Goal: Task Accomplishment & Management: Use online tool/utility

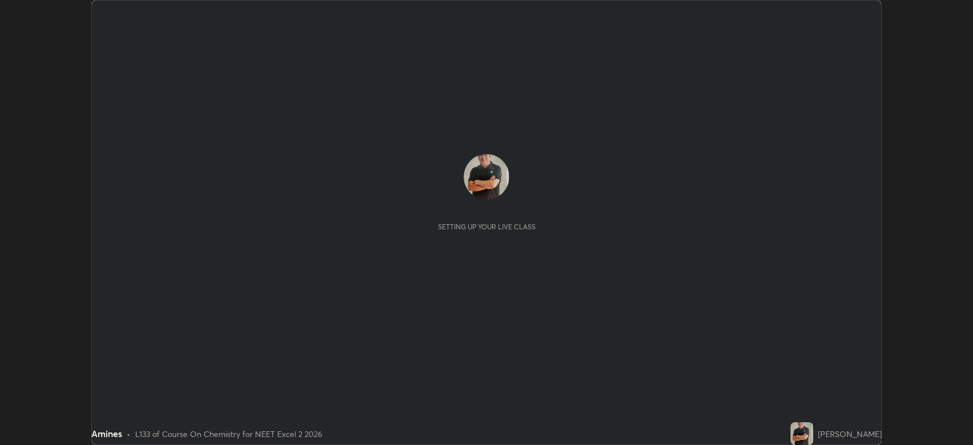
scroll to position [445, 973]
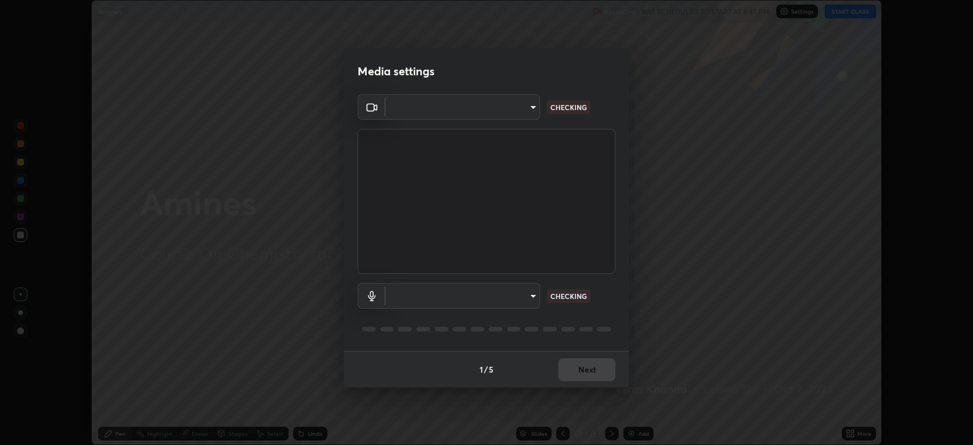
type input "794d03a334ab6cf92daa4269f68d25c817b6d7b5e31d9684855891884d0ab025"
click at [510, 286] on body "Erase all Amines Recording WAS SCHEDULED TO START AT 4:45 PM Settings START CLA…" at bounding box center [486, 222] width 973 height 445
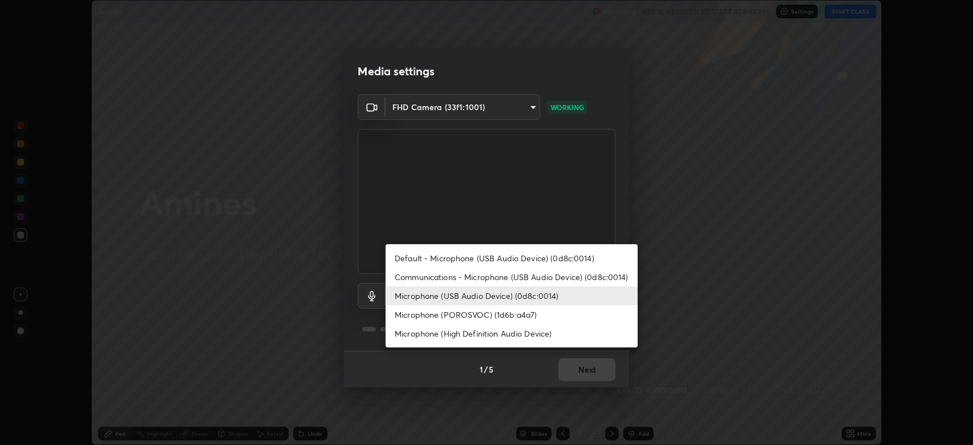
click at [488, 262] on li "Default - Microphone (USB Audio Device) (0d8c:0014)" at bounding box center [512, 258] width 252 height 19
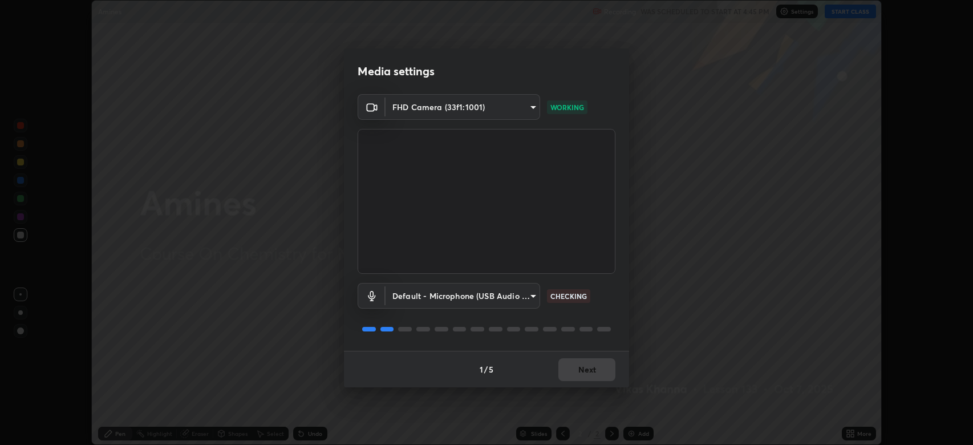
click at [500, 299] on body "Erase all Amines Recording WAS SCHEDULED TO START AT 4:45 PM Settings START CLA…" at bounding box center [486, 222] width 973 height 445
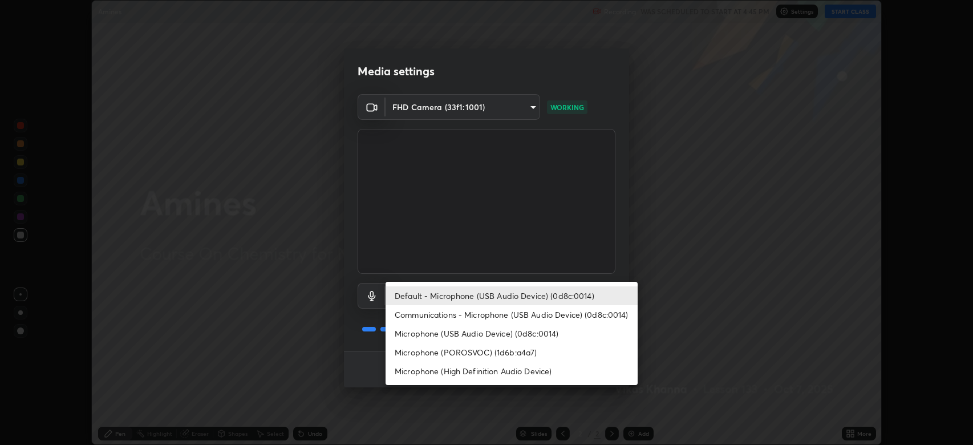
click at [487, 335] on li "Microphone (USB Audio Device) (0d8c:0014)" at bounding box center [512, 333] width 252 height 19
type input "fdb80894c4ebc7df2e002856e42fb67b53546d0361b9f9eb09d9d3152e6861d2"
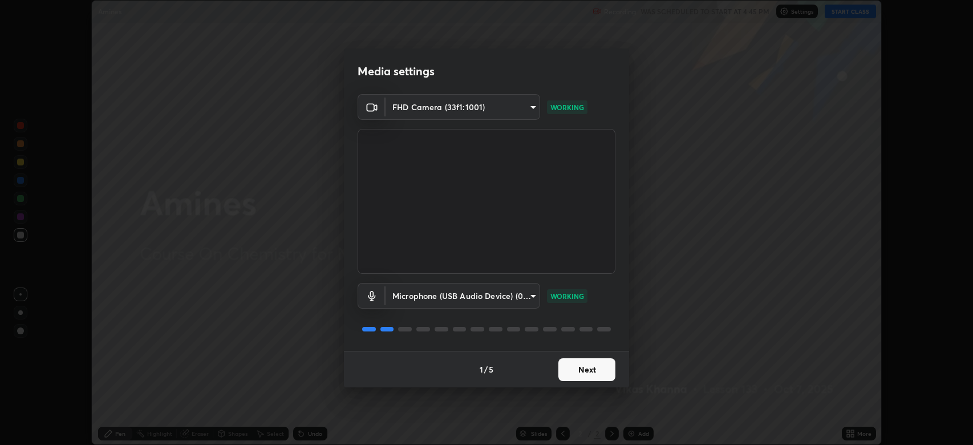
click at [588, 370] on button "Next" at bounding box center [586, 369] width 57 height 23
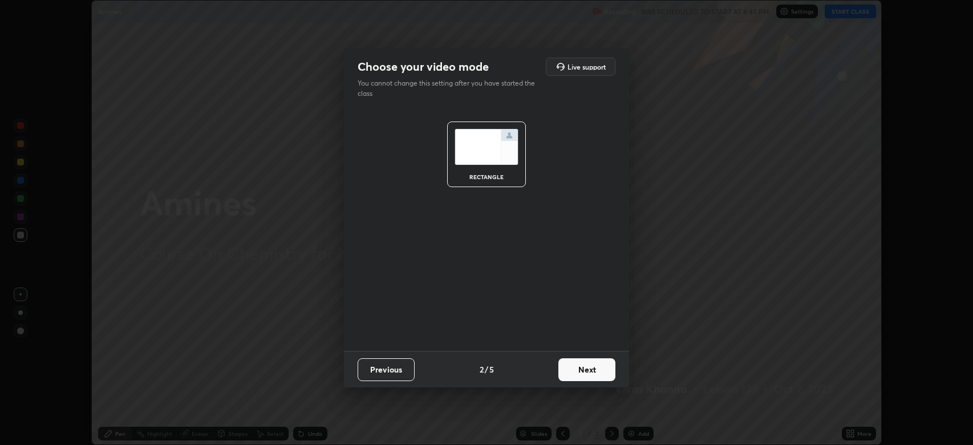
click at [592, 369] on button "Next" at bounding box center [586, 369] width 57 height 23
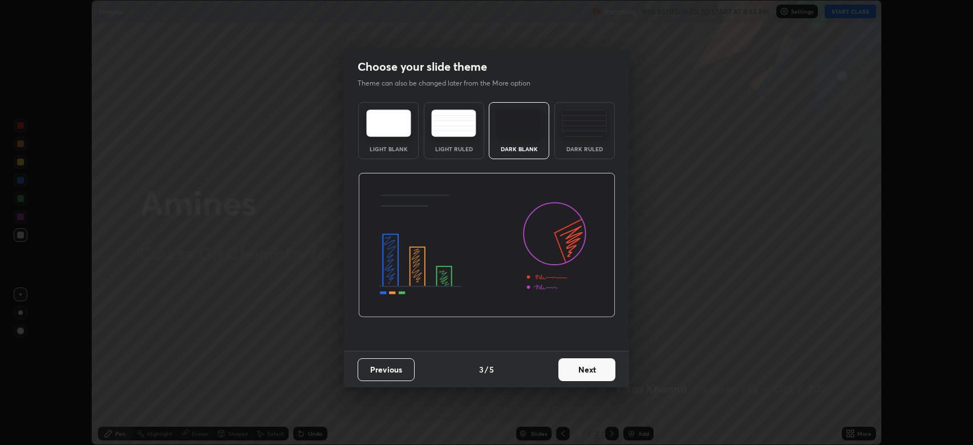
click at [597, 372] on button "Next" at bounding box center [586, 369] width 57 height 23
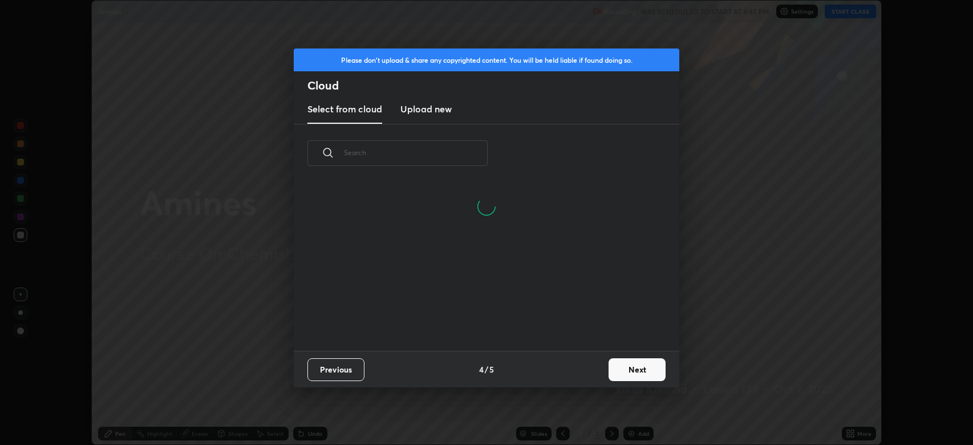
click at [633, 363] on button "Next" at bounding box center [637, 369] width 57 height 23
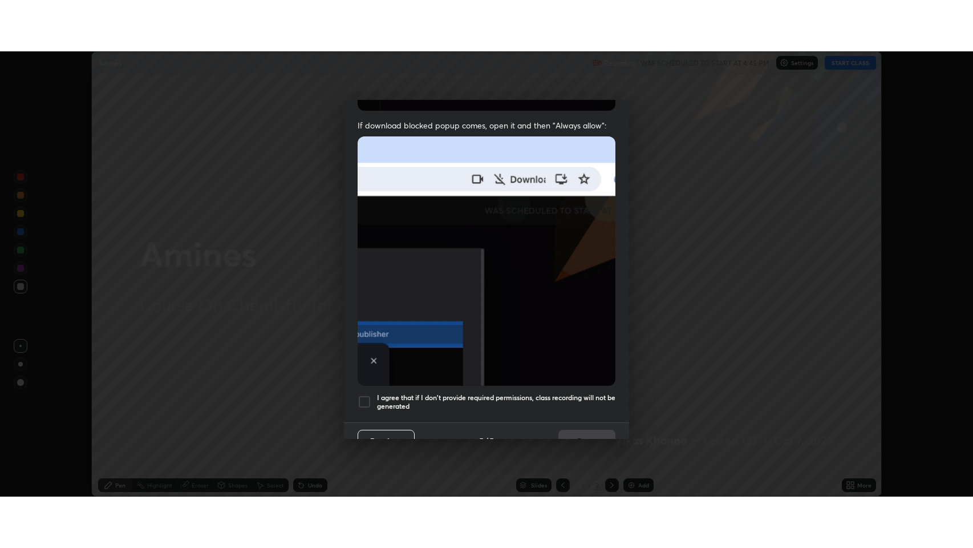
scroll to position [232, 0]
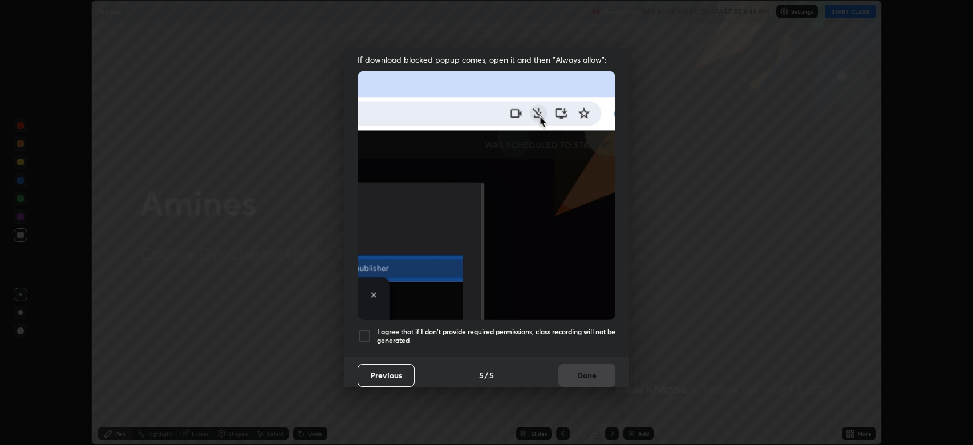
click at [362, 329] on div at bounding box center [365, 336] width 14 height 14
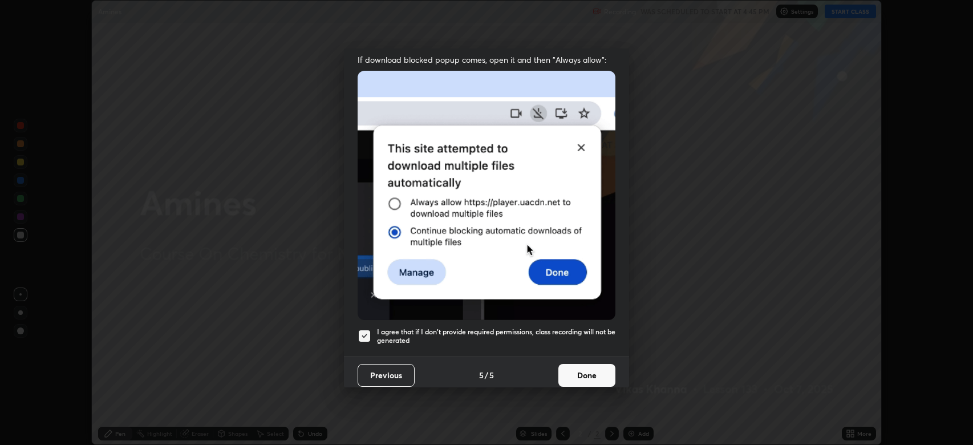
click at [582, 365] on button "Done" at bounding box center [586, 375] width 57 height 23
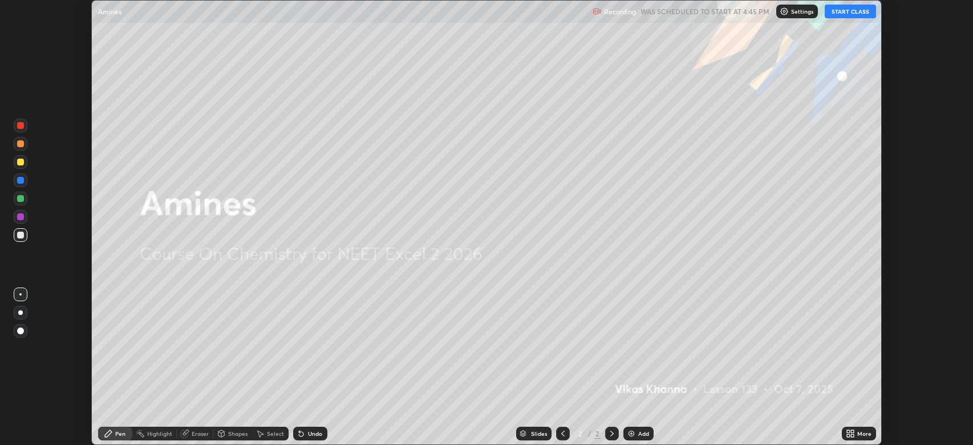
click at [847, 11] on button "START CLASS" at bounding box center [850, 12] width 51 height 14
click at [863, 433] on div "More" at bounding box center [864, 434] width 14 height 6
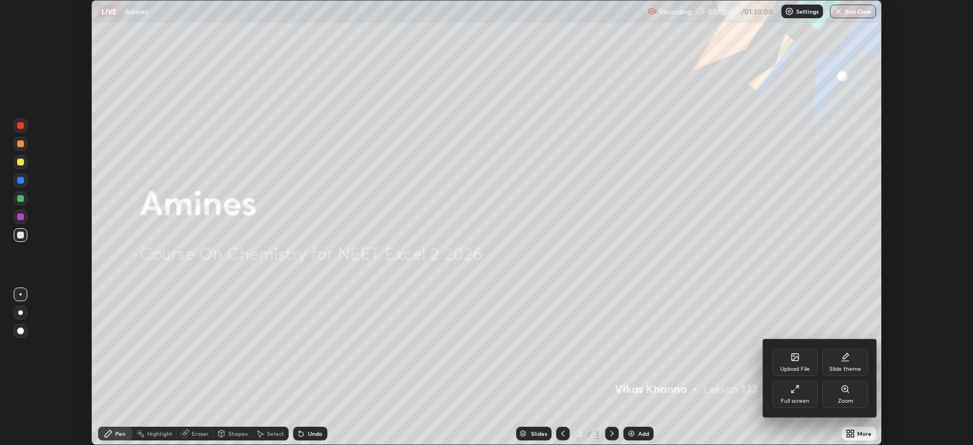
click at [800, 398] on div "Full screen" at bounding box center [795, 401] width 29 height 6
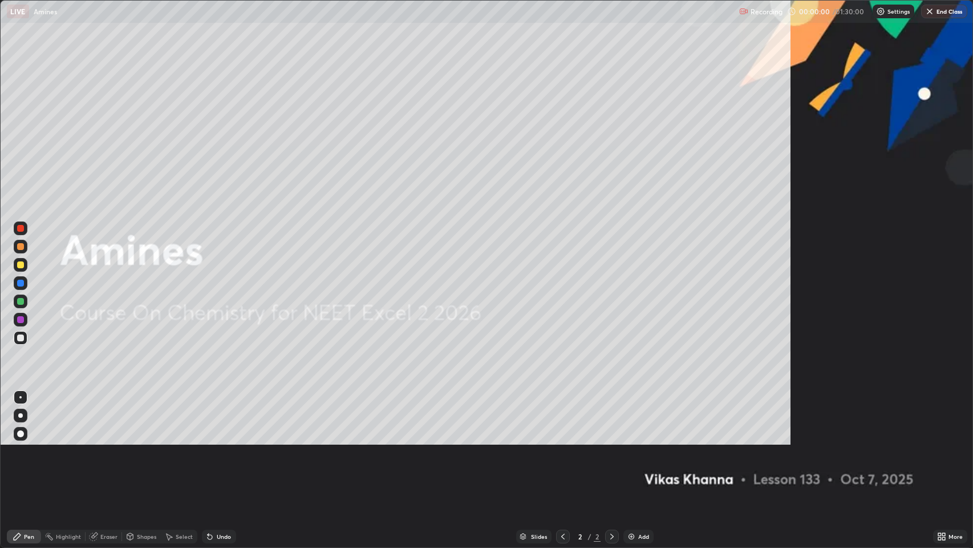
scroll to position [548, 973]
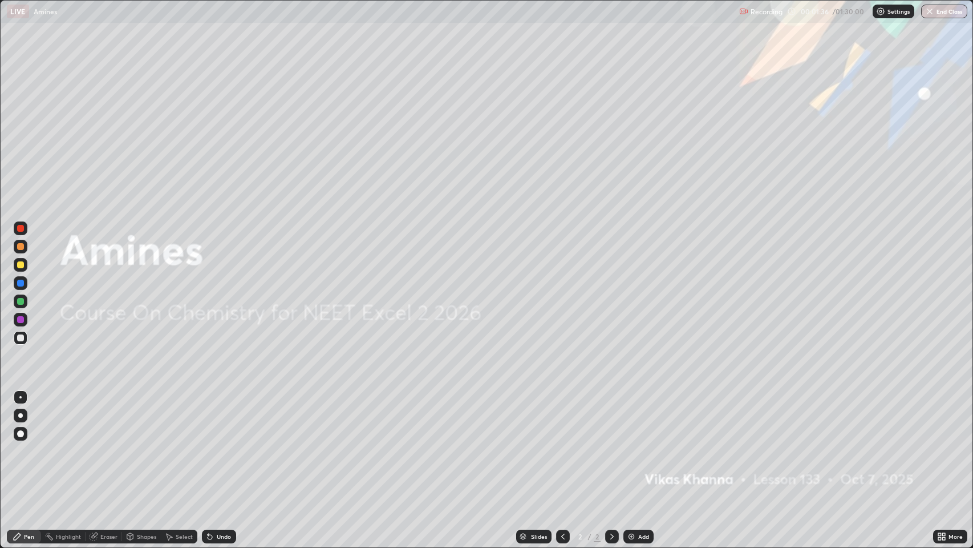
click at [21, 432] on div at bounding box center [20, 433] width 7 height 7
click at [21, 265] on div at bounding box center [20, 264] width 7 height 7
click at [643, 444] on div "Add" at bounding box center [643, 536] width 11 height 6
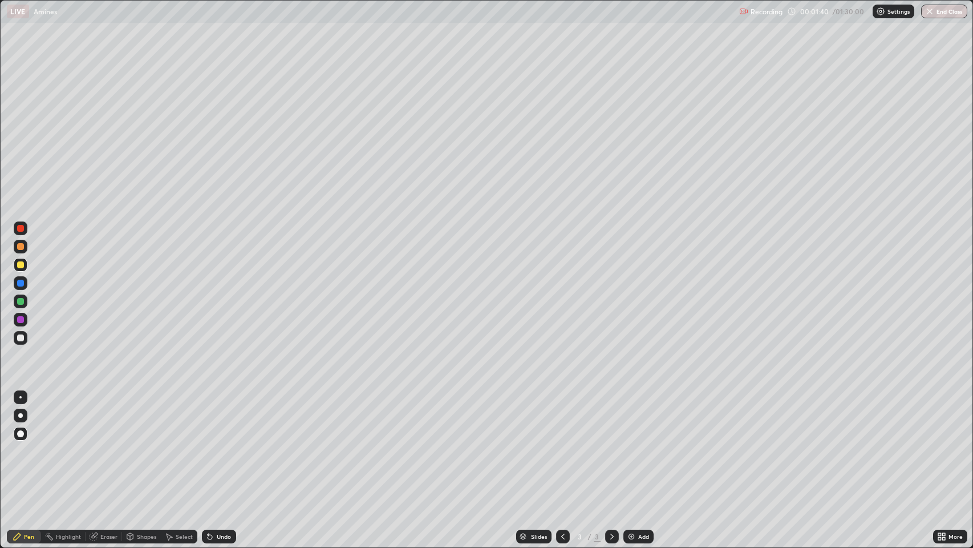
click at [144, 444] on div "Shapes" at bounding box center [146, 536] width 19 height 6
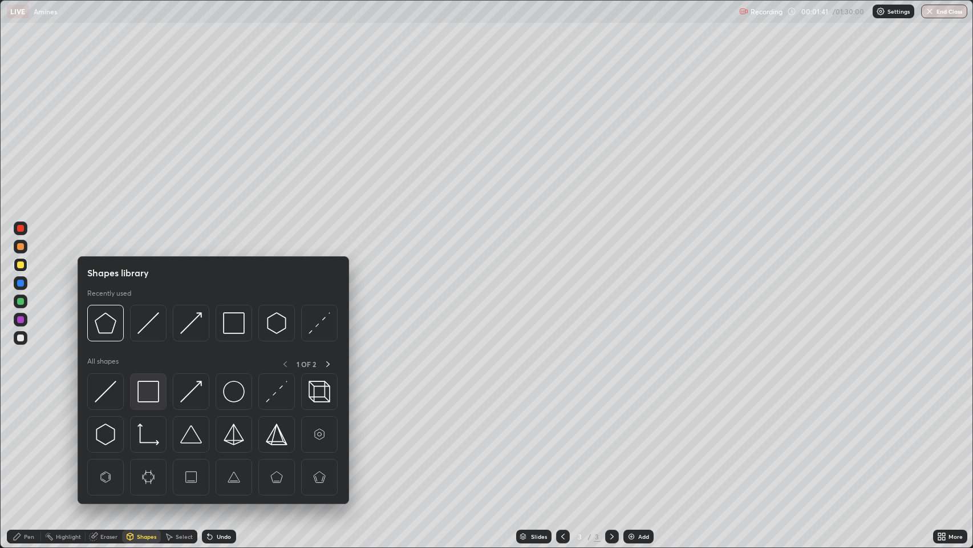
click at [149, 391] on img at bounding box center [148, 391] width 22 height 22
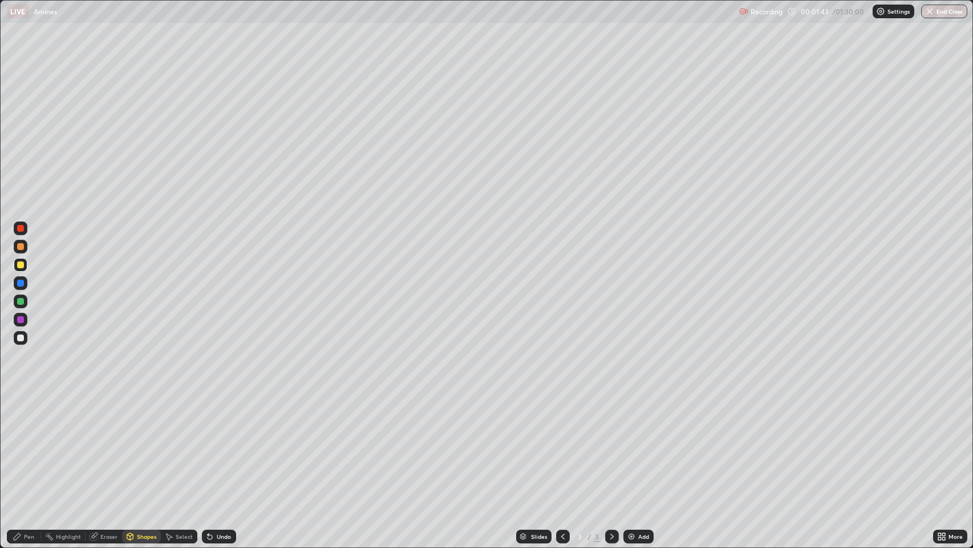
click at [29, 444] on div "Pen" at bounding box center [29, 536] width 10 height 6
click at [21, 283] on div at bounding box center [20, 283] width 7 height 7
click at [142, 444] on div "Shapes" at bounding box center [146, 536] width 19 height 6
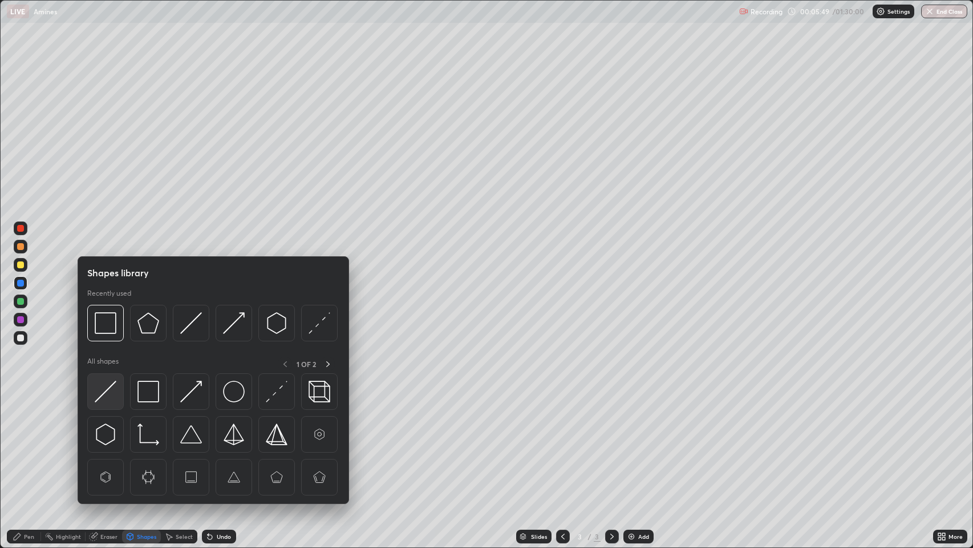
click at [111, 397] on img at bounding box center [106, 391] width 22 height 22
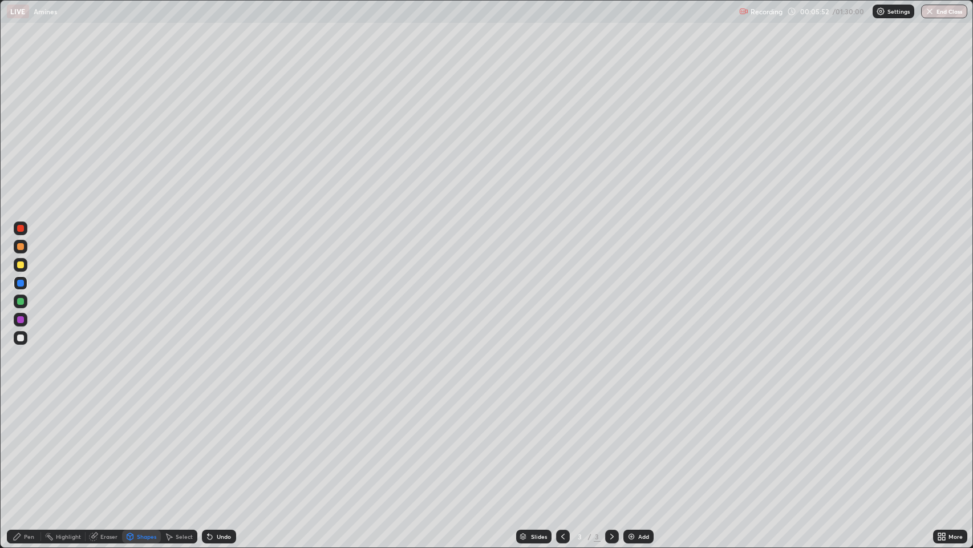
click at [31, 444] on div "Pen" at bounding box center [29, 536] width 10 height 6
click at [635, 444] on div "Add" at bounding box center [639, 536] width 30 height 14
click at [138, 444] on div "Shapes" at bounding box center [146, 536] width 19 height 6
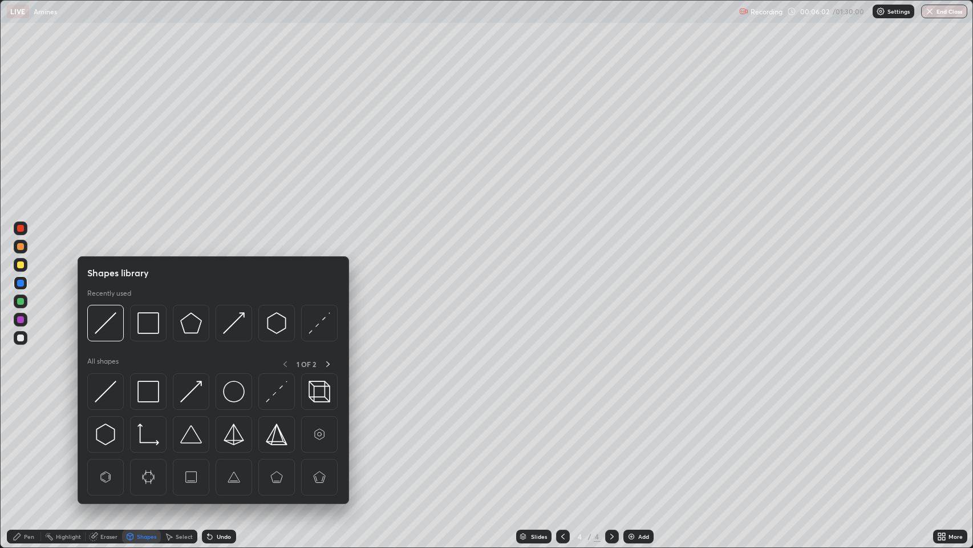
click at [150, 392] on img at bounding box center [148, 391] width 22 height 22
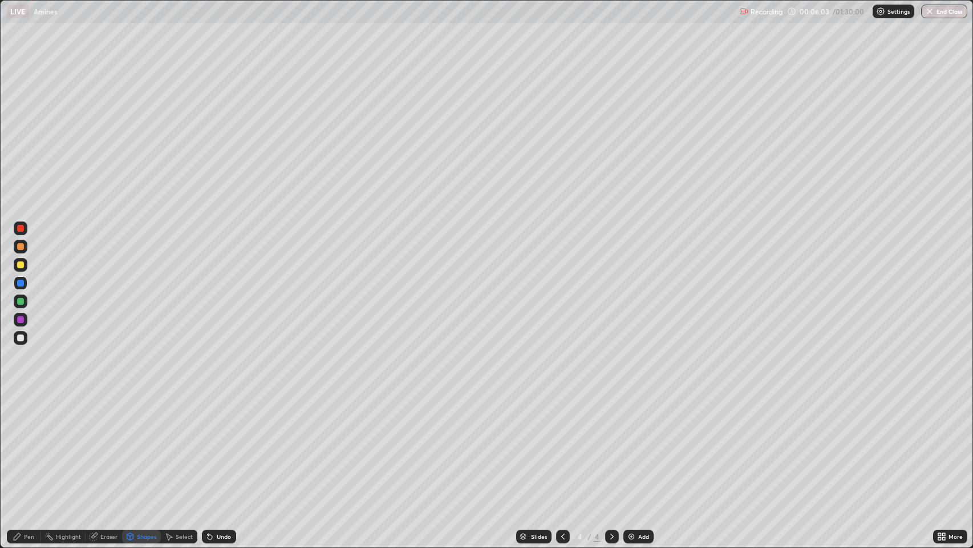
click at [25, 444] on div "Pen" at bounding box center [29, 536] width 10 height 6
click at [23, 262] on div at bounding box center [20, 264] width 7 height 7
click at [137, 444] on div "Shapes" at bounding box center [146, 536] width 19 height 6
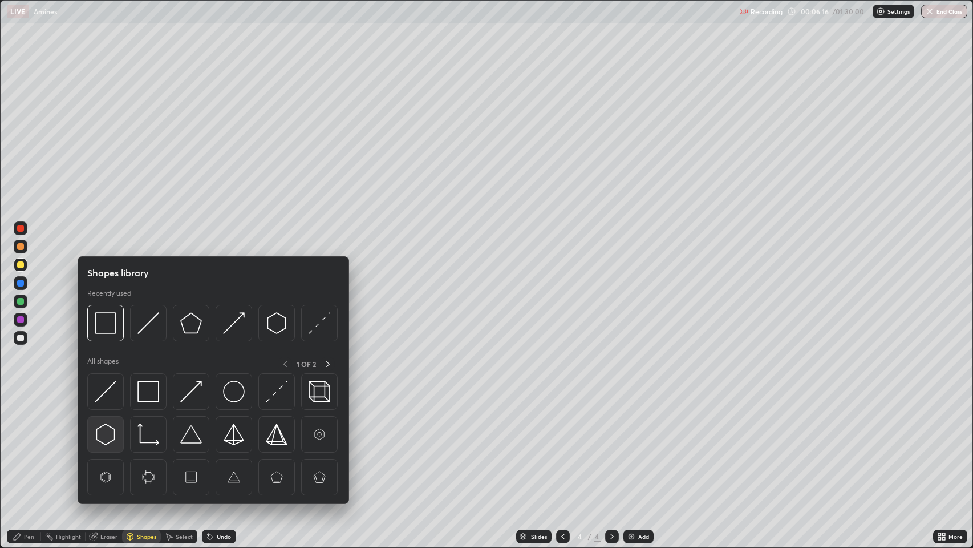
click at [110, 432] on img at bounding box center [106, 434] width 22 height 22
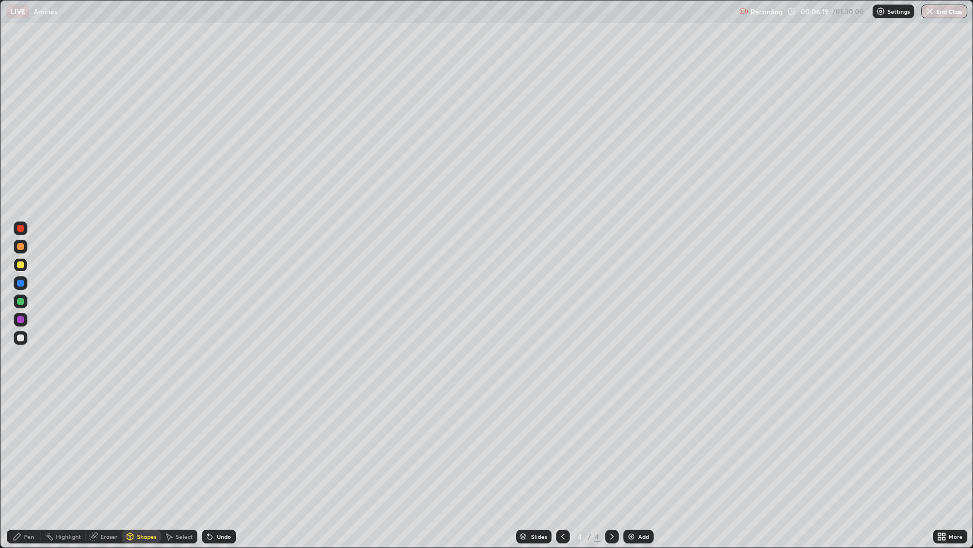
click at [25, 444] on div "Pen" at bounding box center [29, 536] width 10 height 6
click at [639, 444] on div "Add" at bounding box center [643, 536] width 11 height 6
click at [21, 281] on div at bounding box center [20, 283] width 7 height 7
click at [142, 444] on div "Shapes" at bounding box center [146, 536] width 19 height 6
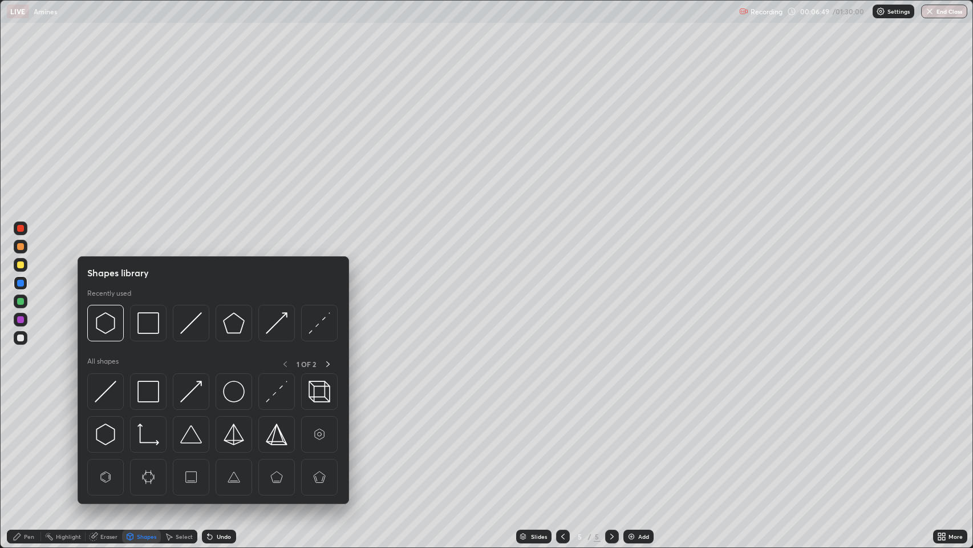
click at [189, 391] on img at bounding box center [191, 391] width 22 height 22
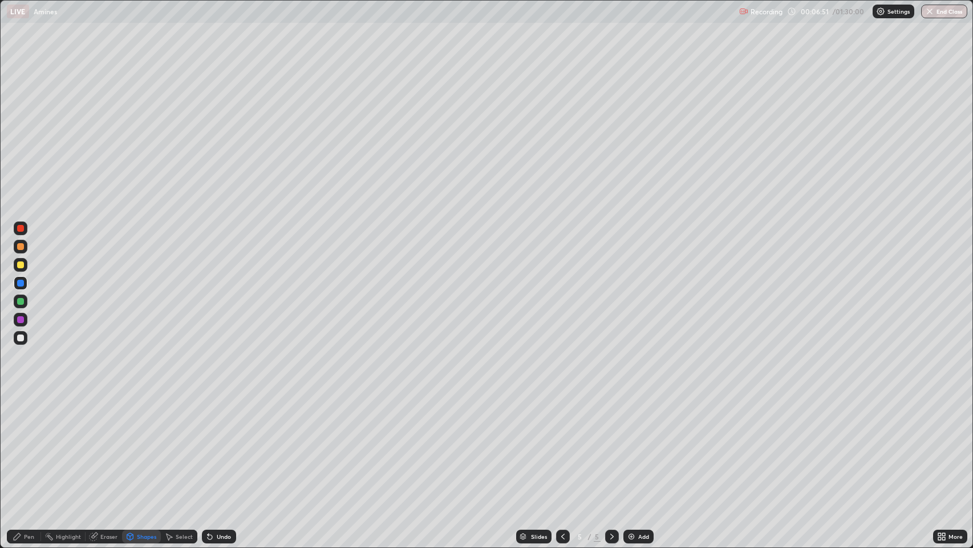
click at [21, 444] on icon at bounding box center [17, 536] width 9 height 9
click at [21, 265] on div at bounding box center [20, 264] width 7 height 7
click at [23, 281] on div at bounding box center [20, 283] width 7 height 7
click at [217, 444] on div "Undo" at bounding box center [224, 536] width 14 height 6
click at [21, 266] on div at bounding box center [20, 264] width 7 height 7
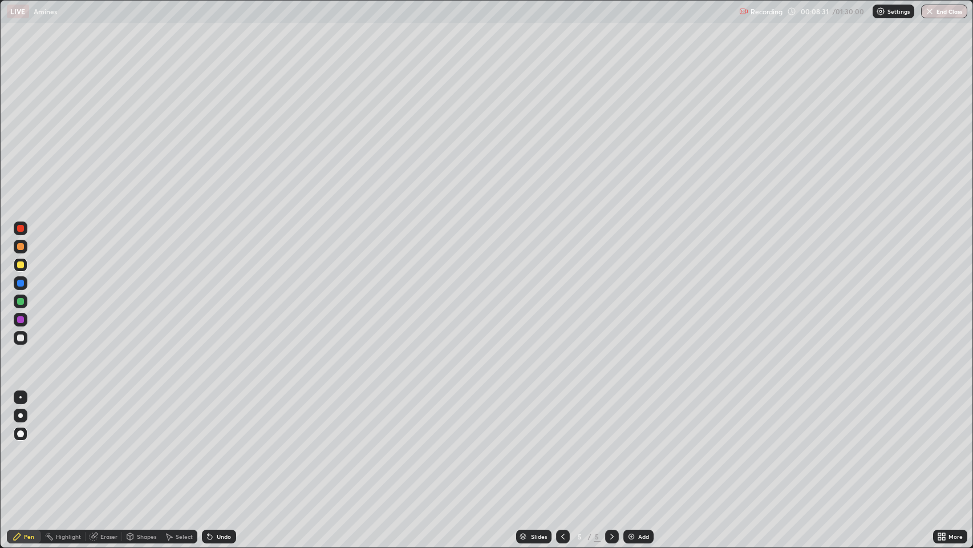
click at [639, 444] on div "Add" at bounding box center [643, 536] width 11 height 6
click at [21, 280] on div at bounding box center [20, 283] width 7 height 7
click at [147, 444] on div "Shapes" at bounding box center [146, 536] width 19 height 6
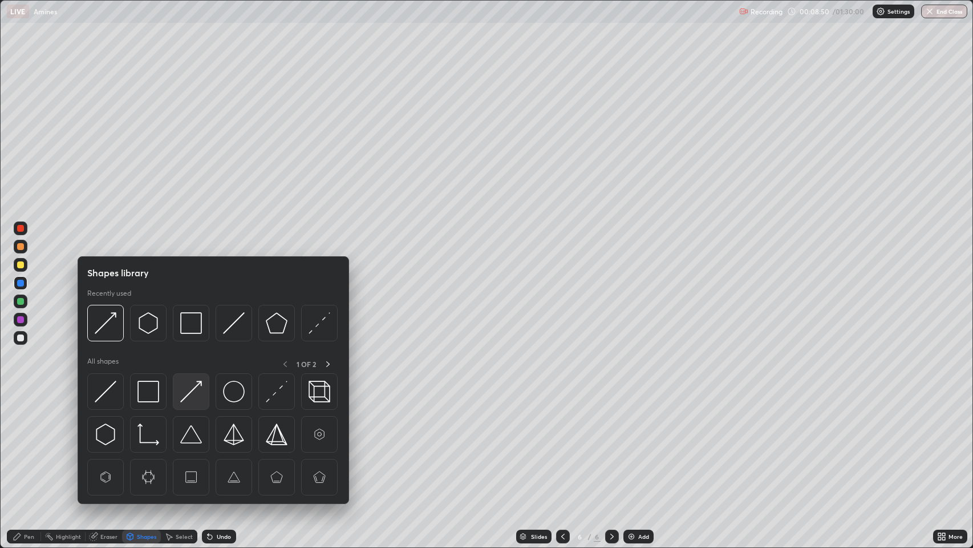
click at [197, 390] on img at bounding box center [191, 391] width 22 height 22
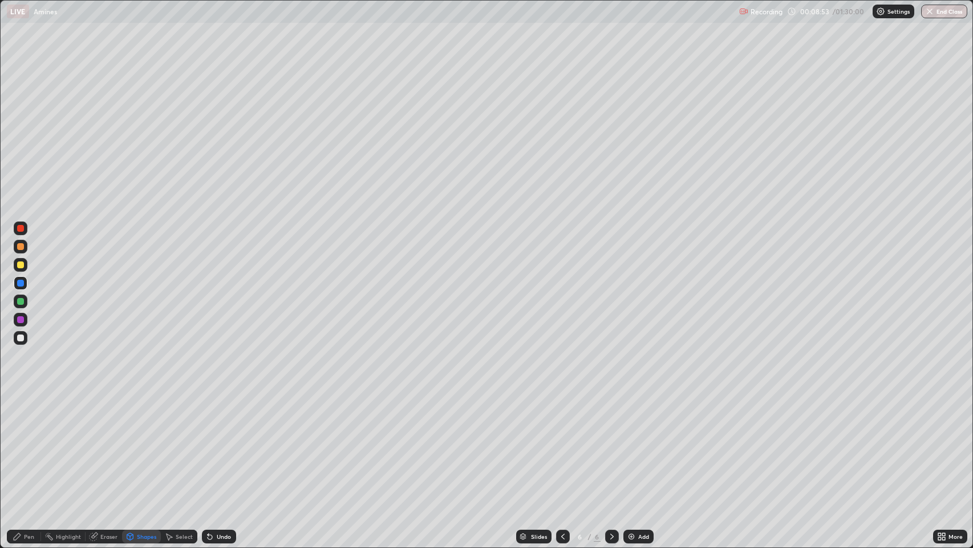
click at [27, 444] on div "Pen" at bounding box center [29, 536] width 10 height 6
click at [22, 300] on div at bounding box center [20, 301] width 7 height 7
click at [144, 444] on div "Shapes" at bounding box center [146, 536] width 19 height 6
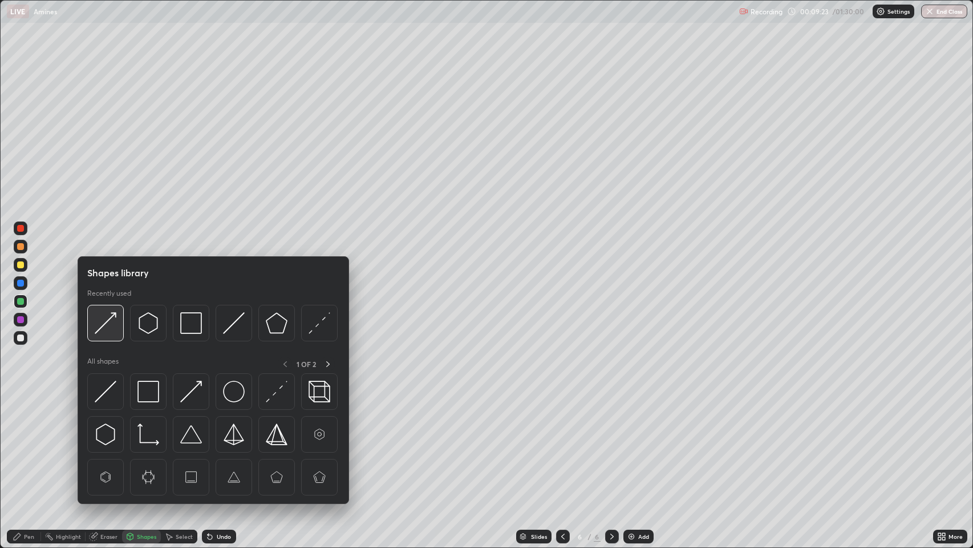
click at [111, 323] on img at bounding box center [106, 323] width 22 height 22
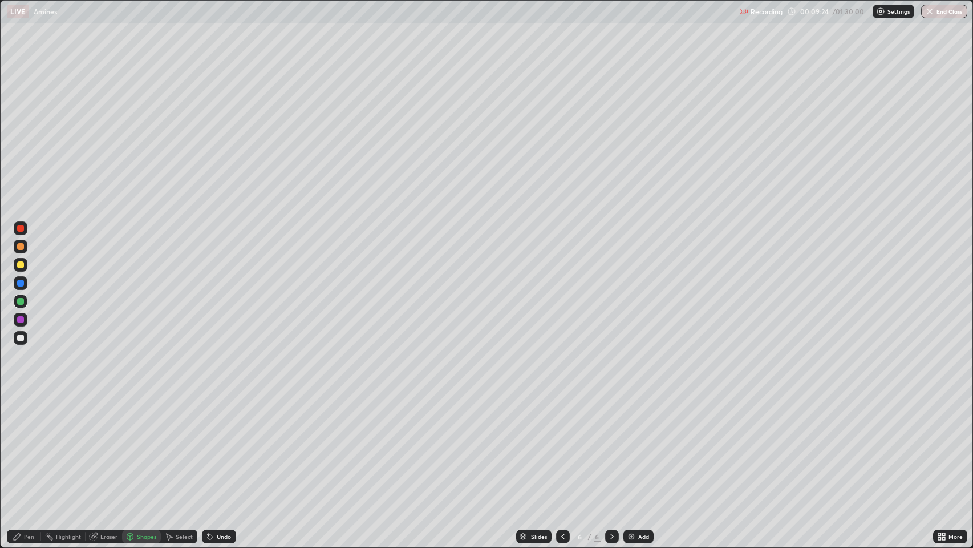
click at [22, 262] on div at bounding box center [20, 264] width 7 height 7
click at [26, 444] on div "Pen" at bounding box center [29, 536] width 10 height 6
click at [21, 321] on div at bounding box center [20, 319] width 7 height 7
click at [222, 444] on div "Undo" at bounding box center [224, 536] width 14 height 6
click at [233, 444] on div "Undo" at bounding box center [219, 536] width 34 height 14
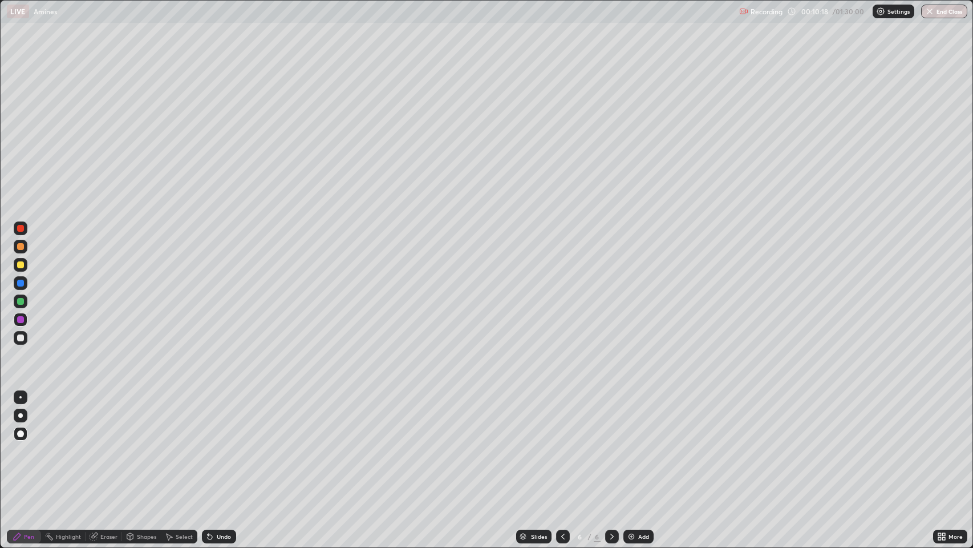
click at [562, 444] on icon at bounding box center [562, 536] width 9 height 9
click at [609, 444] on icon at bounding box center [612, 536] width 9 height 9
click at [639, 444] on div "Add" at bounding box center [643, 536] width 11 height 6
click at [219, 444] on div "Undo" at bounding box center [224, 536] width 14 height 6
click at [144, 444] on div "Shapes" at bounding box center [146, 536] width 19 height 6
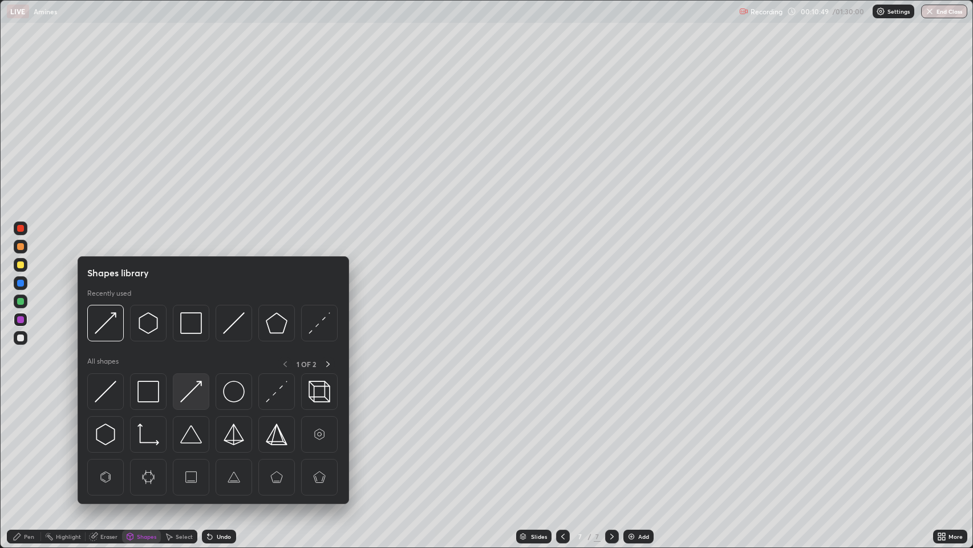
click at [192, 391] on img at bounding box center [191, 391] width 22 height 22
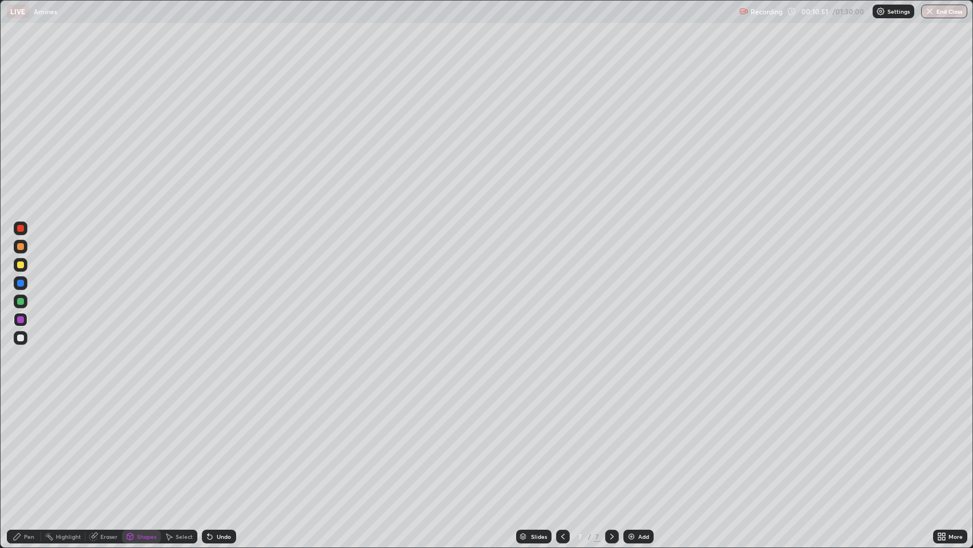
click at [27, 444] on div "Pen" at bounding box center [29, 536] width 10 height 6
click at [23, 262] on div at bounding box center [20, 264] width 7 height 7
click at [21, 282] on div at bounding box center [20, 283] width 7 height 7
click at [222, 444] on div "Undo" at bounding box center [224, 536] width 14 height 6
click at [223, 444] on div "Undo" at bounding box center [224, 536] width 14 height 6
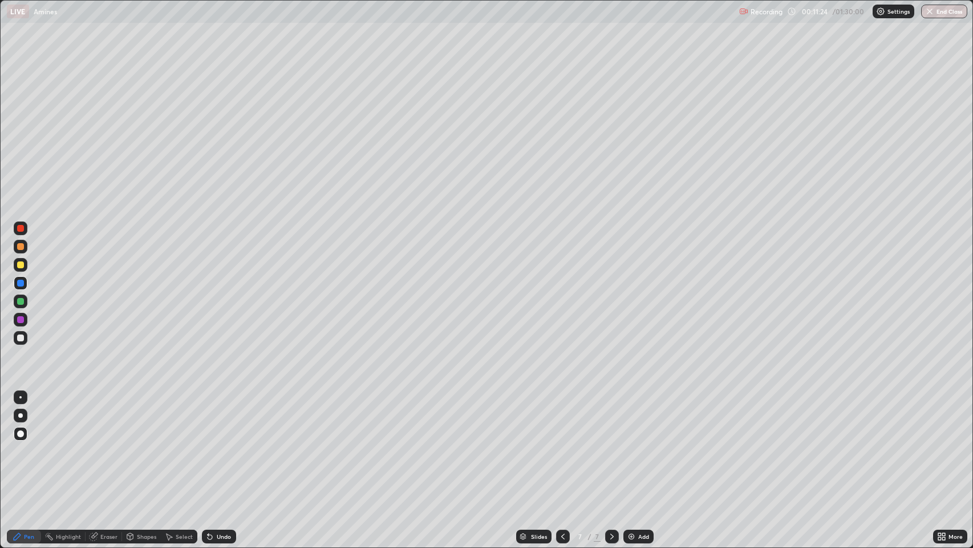
click at [226, 444] on div "Undo" at bounding box center [219, 536] width 34 height 14
click at [23, 318] on div at bounding box center [20, 319] width 7 height 7
click at [220, 444] on div "Undo" at bounding box center [224, 536] width 14 height 6
click at [217, 444] on div "Undo" at bounding box center [224, 536] width 14 height 6
click at [219, 444] on div "Undo" at bounding box center [224, 536] width 14 height 6
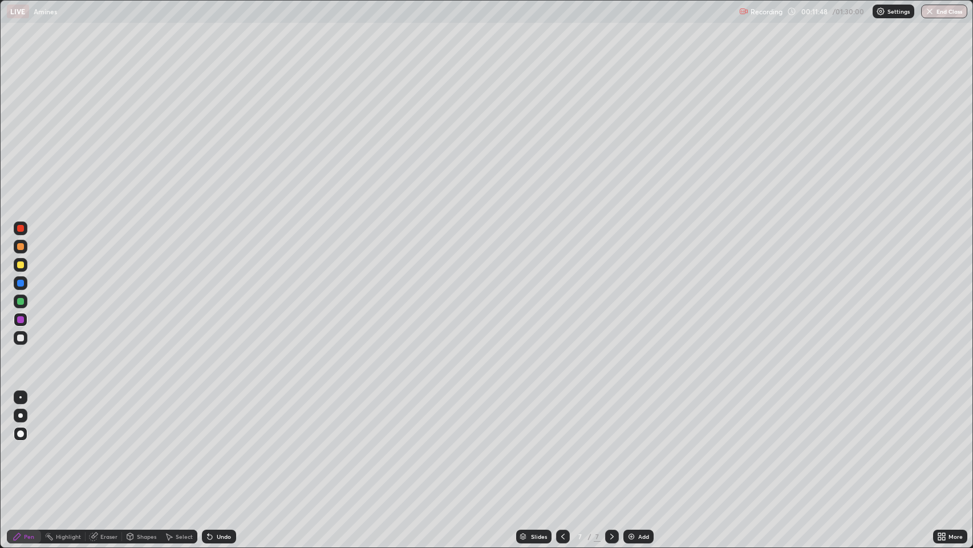
click at [214, 444] on div "Undo" at bounding box center [219, 536] width 34 height 14
click at [23, 262] on div at bounding box center [20, 264] width 7 height 7
click at [221, 444] on div "Undo" at bounding box center [224, 536] width 14 height 6
click at [217, 444] on div "Undo" at bounding box center [219, 536] width 34 height 14
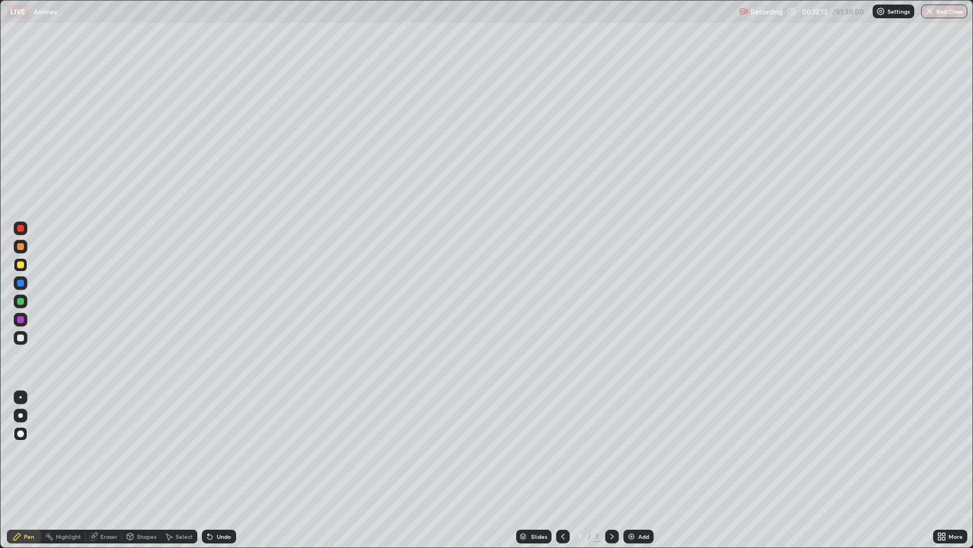
click at [23, 318] on div at bounding box center [20, 319] width 7 height 7
click at [642, 444] on div "Add" at bounding box center [643, 536] width 11 height 6
click at [140, 444] on div "Shapes" at bounding box center [146, 536] width 19 height 6
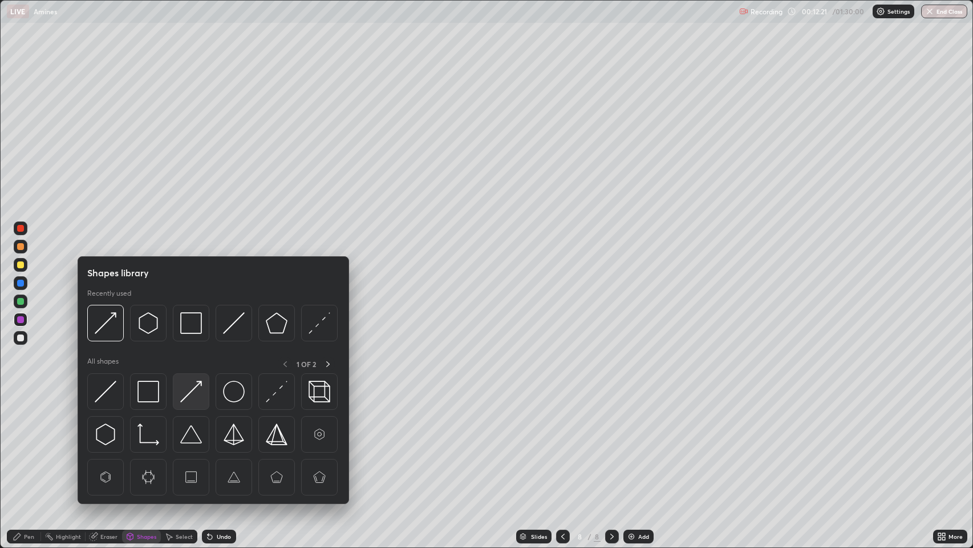
click at [193, 385] on img at bounding box center [191, 391] width 22 height 22
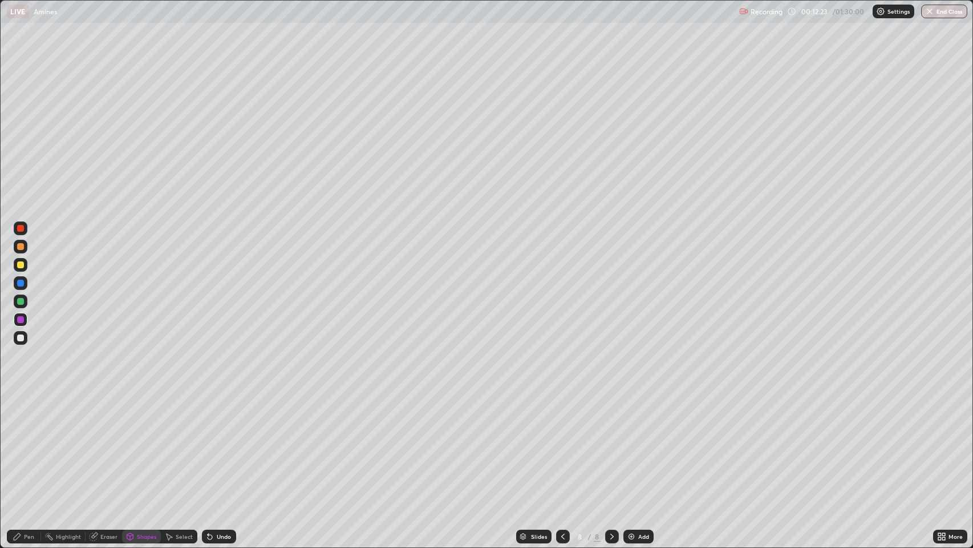
click at [24, 444] on div "Pen" at bounding box center [29, 536] width 10 height 6
click at [22, 267] on div at bounding box center [20, 264] width 7 height 7
click at [148, 444] on div "Shapes" at bounding box center [146, 536] width 19 height 6
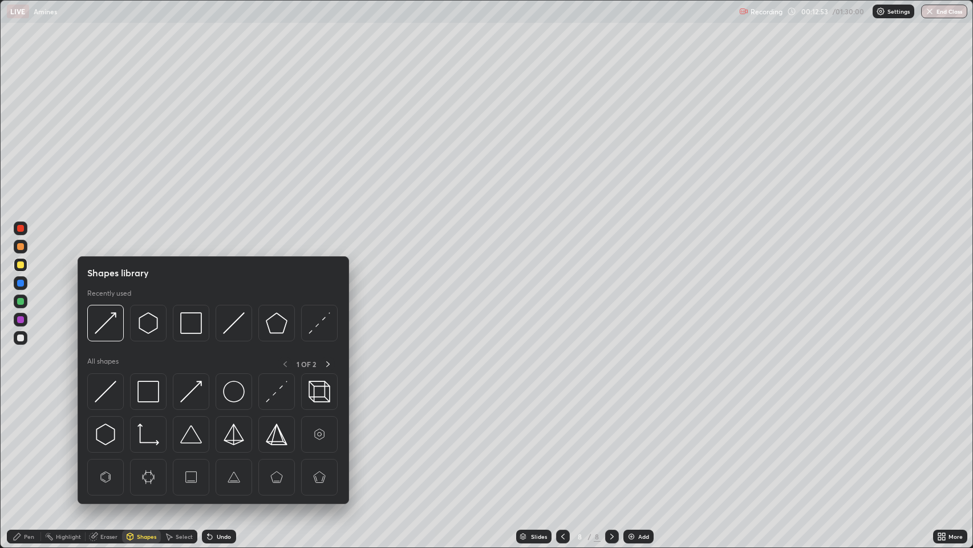
click at [189, 396] on img at bounding box center [191, 391] width 22 height 22
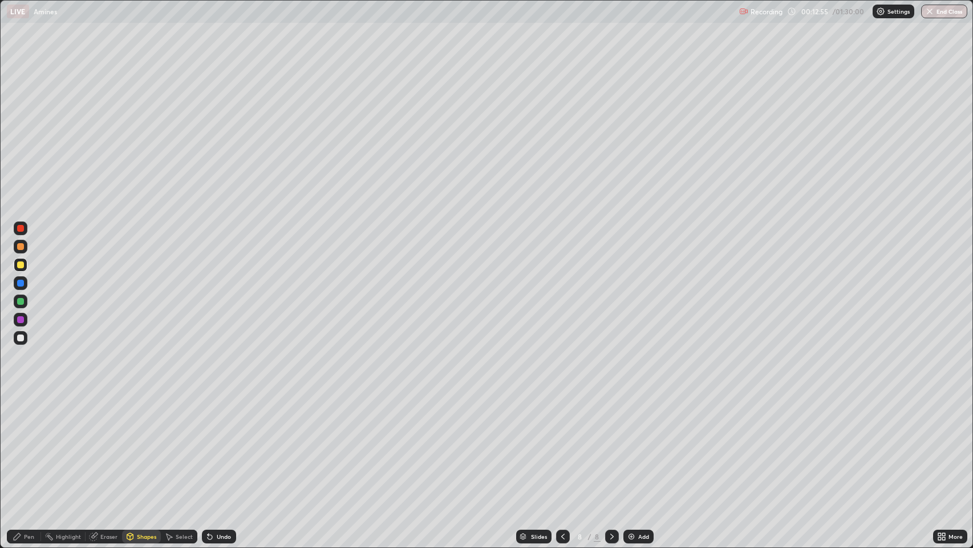
click at [27, 444] on div "Pen" at bounding box center [29, 536] width 10 height 6
click at [562, 444] on icon at bounding box center [562, 536] width 9 height 9
click at [610, 444] on icon at bounding box center [612, 536] width 9 height 9
click at [559, 444] on icon at bounding box center [562, 536] width 9 height 9
click at [612, 444] on icon at bounding box center [612, 536] width 9 height 9
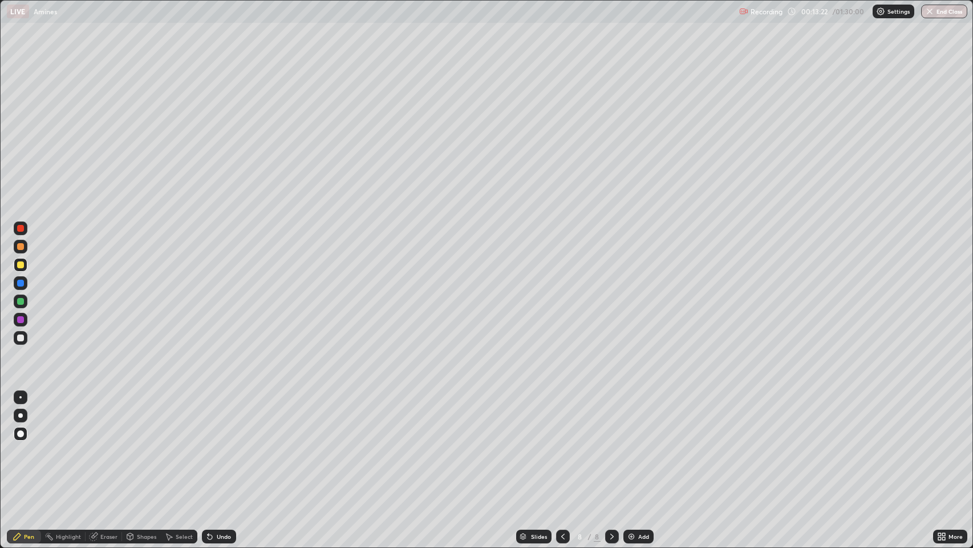
click at [641, 444] on div "Add" at bounding box center [643, 536] width 11 height 6
click at [214, 444] on div "Undo" at bounding box center [219, 536] width 34 height 14
click at [215, 444] on div "Undo" at bounding box center [219, 536] width 34 height 14
click at [18, 280] on div at bounding box center [20, 283] width 7 height 7
click at [139, 444] on div "Shapes" at bounding box center [146, 536] width 19 height 6
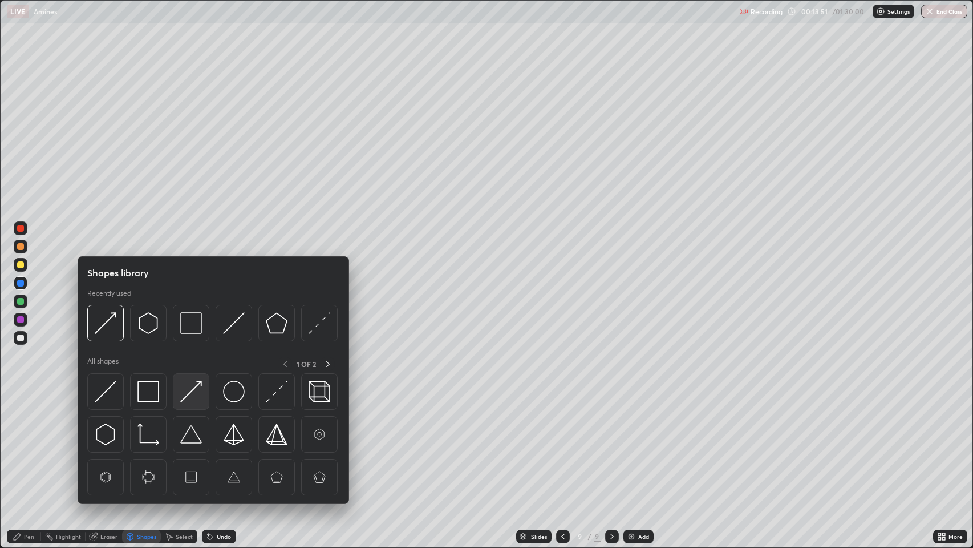
click at [188, 393] on img at bounding box center [191, 391] width 22 height 22
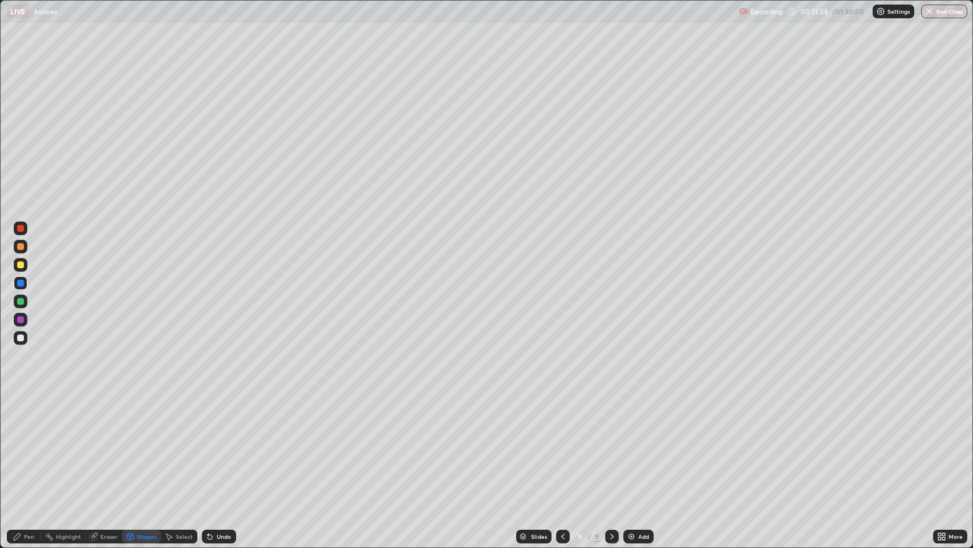
click at [29, 444] on div "Pen" at bounding box center [29, 536] width 10 height 6
click at [21, 301] on div at bounding box center [20, 301] width 7 height 7
click at [18, 339] on div at bounding box center [20, 337] width 7 height 7
click at [146, 444] on div "Shapes" at bounding box center [146, 536] width 19 height 6
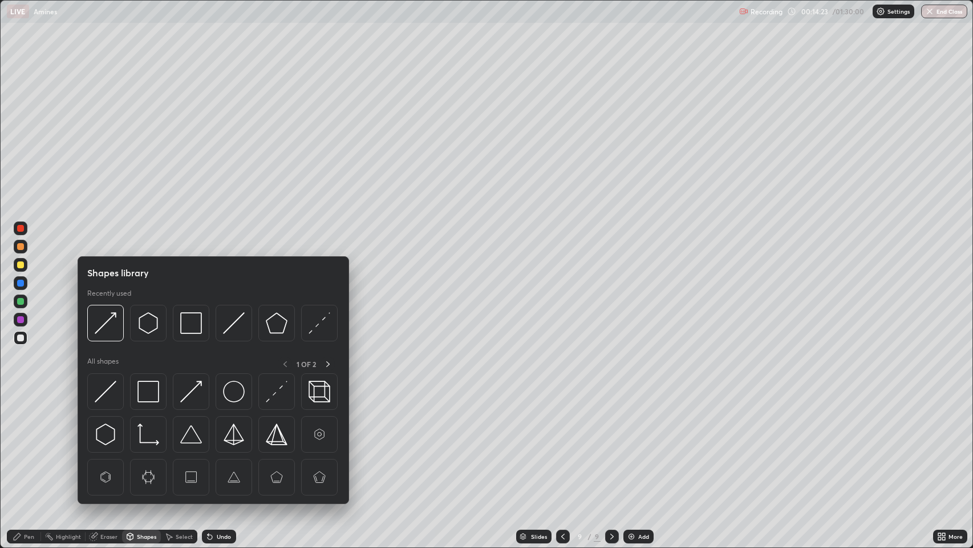
click at [195, 391] on img at bounding box center [191, 391] width 22 height 22
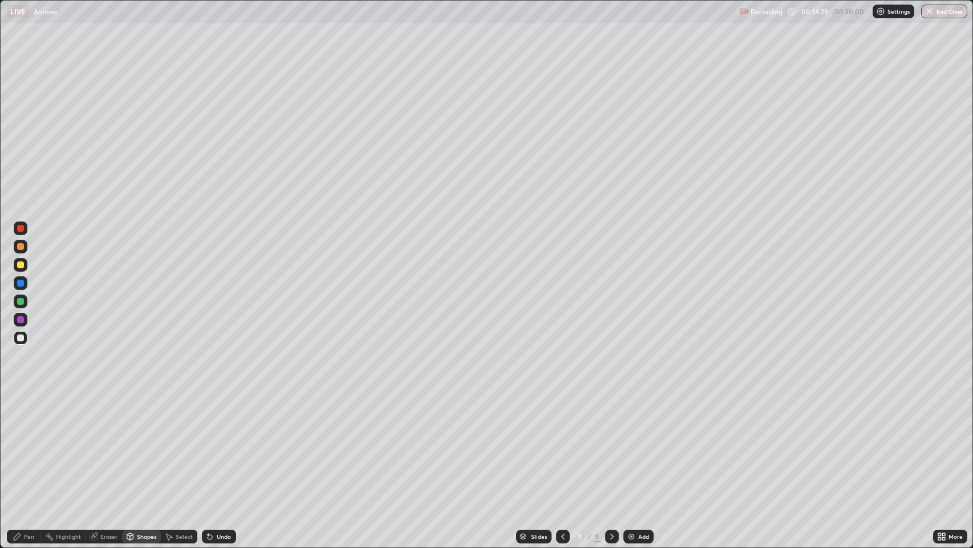
click at [21, 444] on icon at bounding box center [17, 536] width 9 height 9
click at [21, 301] on div at bounding box center [20, 301] width 7 height 7
click at [23, 444] on div "Pen" at bounding box center [24, 536] width 34 height 14
click at [21, 338] on div at bounding box center [20, 337] width 7 height 7
click at [141, 444] on div "Shapes" at bounding box center [146, 536] width 19 height 6
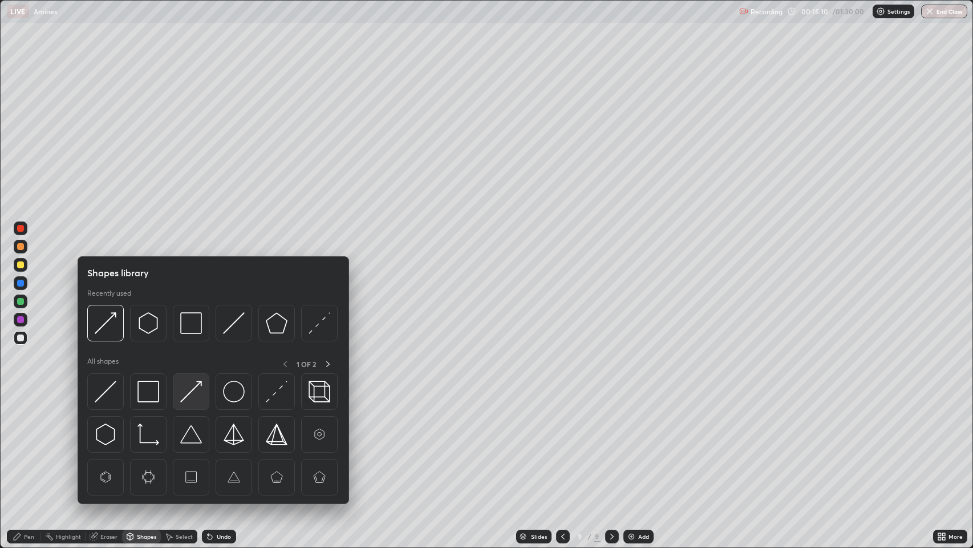
click at [196, 394] on img at bounding box center [191, 391] width 22 height 22
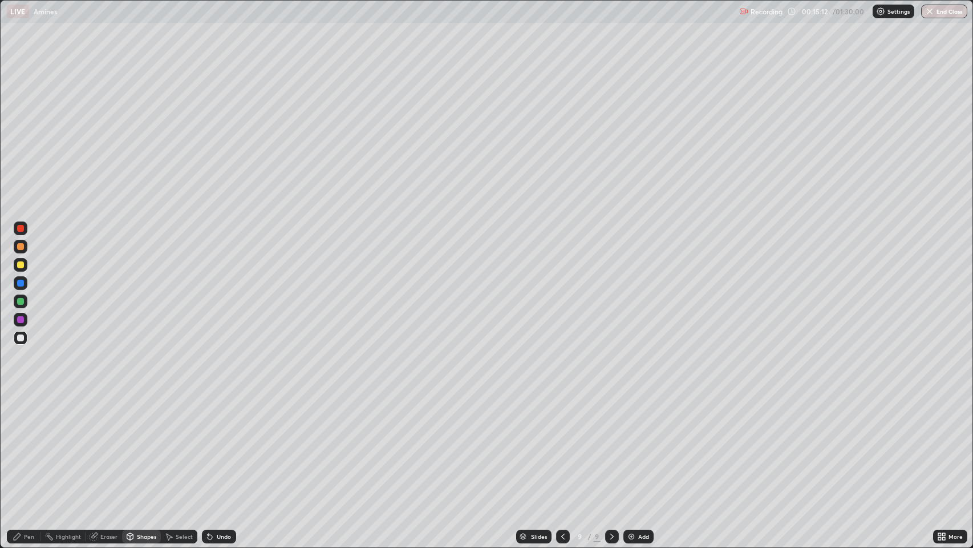
click at [29, 444] on div "Pen" at bounding box center [29, 536] width 10 height 6
click at [562, 444] on icon at bounding box center [562, 536] width 9 height 9
click at [560, 444] on icon at bounding box center [562, 536] width 9 height 9
click at [562, 444] on icon at bounding box center [562, 536] width 9 height 9
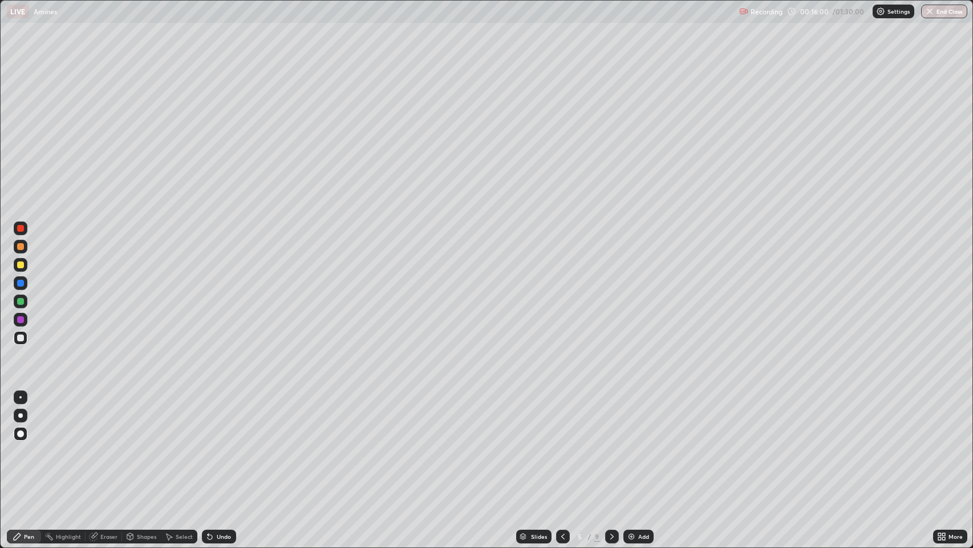
click at [558, 444] on icon at bounding box center [562, 536] width 9 height 9
click at [609, 444] on div at bounding box center [612, 536] width 14 height 14
click at [608, 444] on icon at bounding box center [612, 536] width 9 height 9
click at [610, 444] on div at bounding box center [612, 536] width 14 height 14
click at [611, 444] on icon at bounding box center [612, 536] width 9 height 9
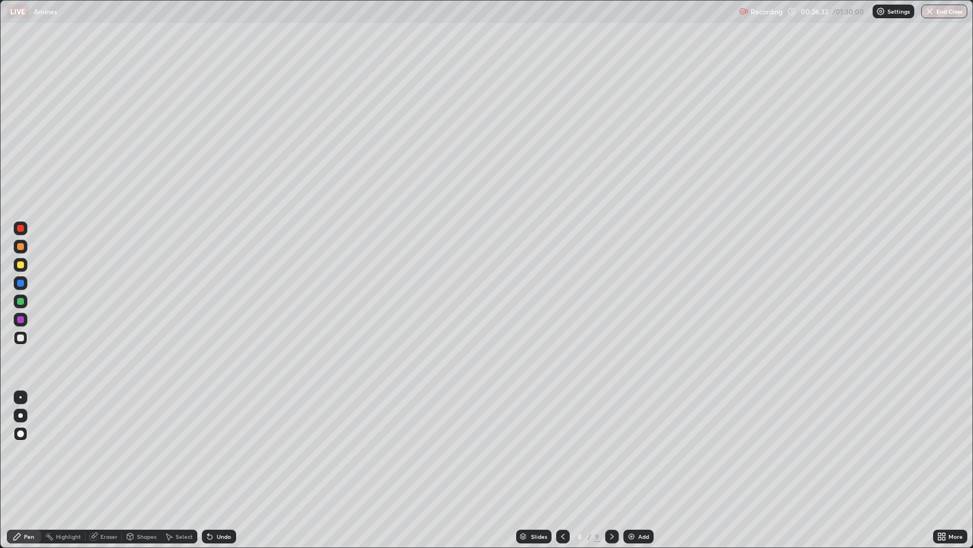
click at [610, 444] on icon at bounding box center [612, 536] width 9 height 9
click at [633, 444] on img at bounding box center [631, 536] width 9 height 9
click at [143, 444] on div "Shapes" at bounding box center [146, 536] width 19 height 6
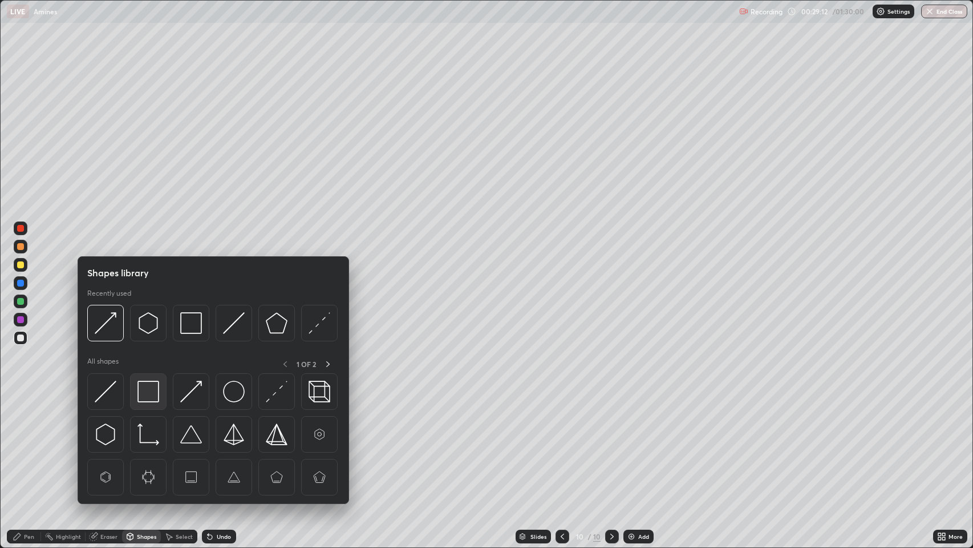
click at [148, 387] on img at bounding box center [148, 391] width 22 height 22
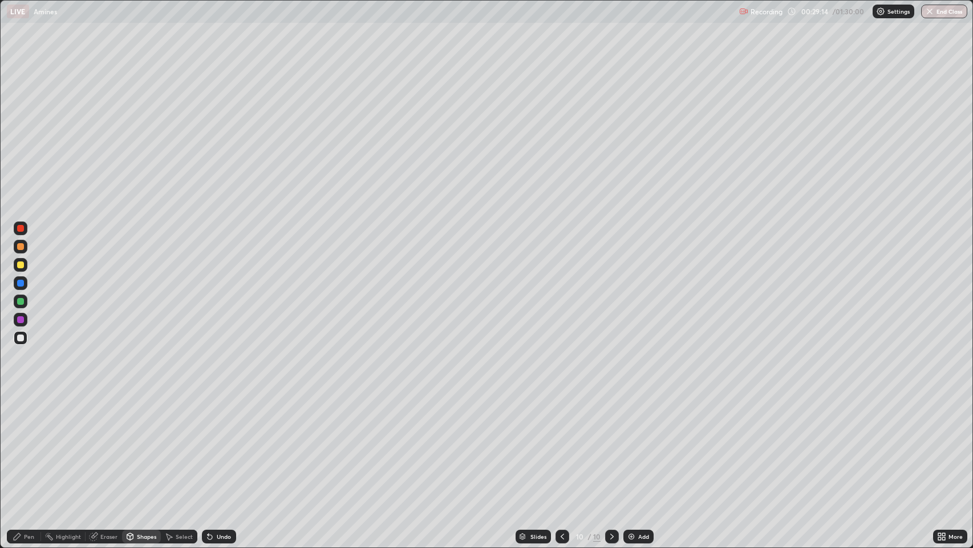
click at [19, 444] on icon at bounding box center [17, 536] width 9 height 9
click at [22, 264] on div at bounding box center [20, 264] width 7 height 7
click at [143, 444] on div "Shapes" at bounding box center [146, 536] width 19 height 6
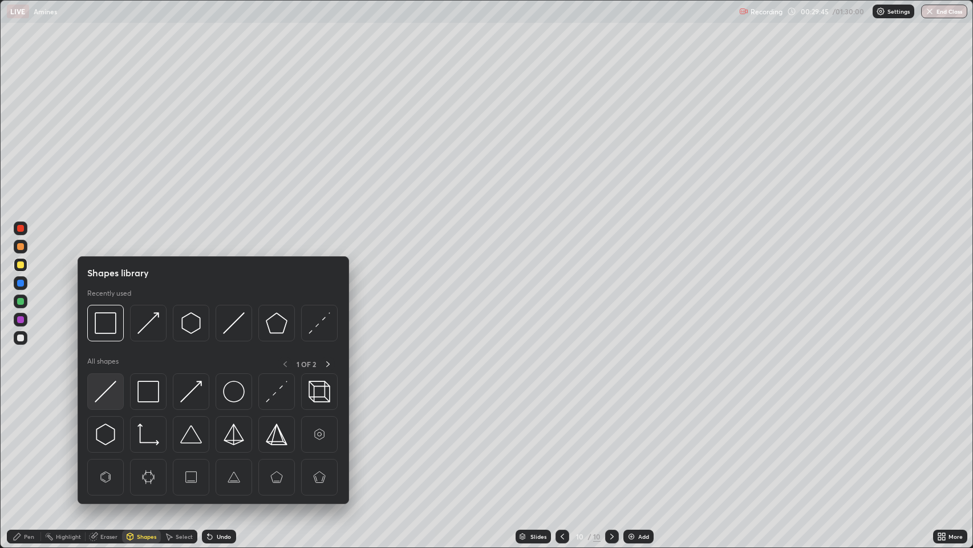
click at [103, 391] on img at bounding box center [106, 391] width 22 height 22
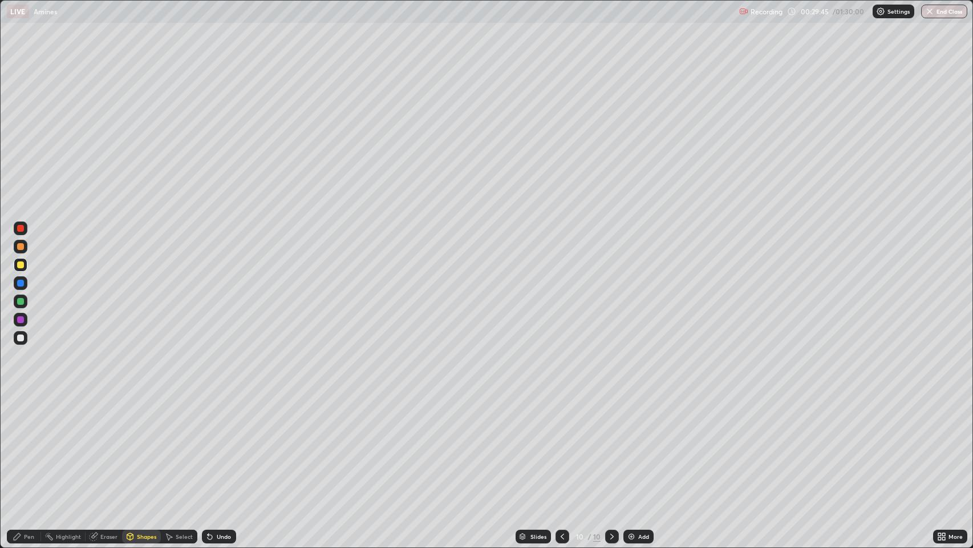
click at [21, 301] on div at bounding box center [20, 301] width 7 height 7
click at [148, 444] on div "Shapes" at bounding box center [141, 536] width 39 height 14
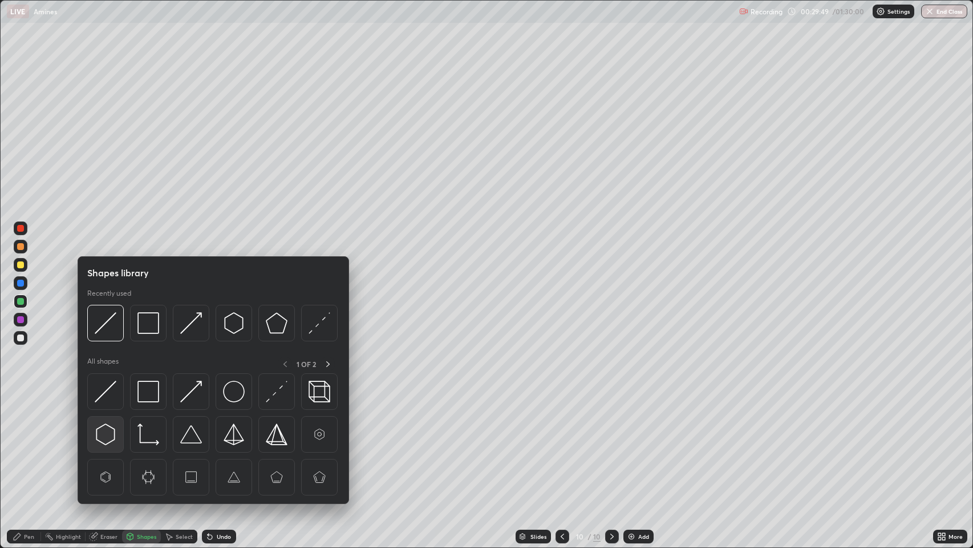
click at [105, 427] on img at bounding box center [106, 434] width 22 height 22
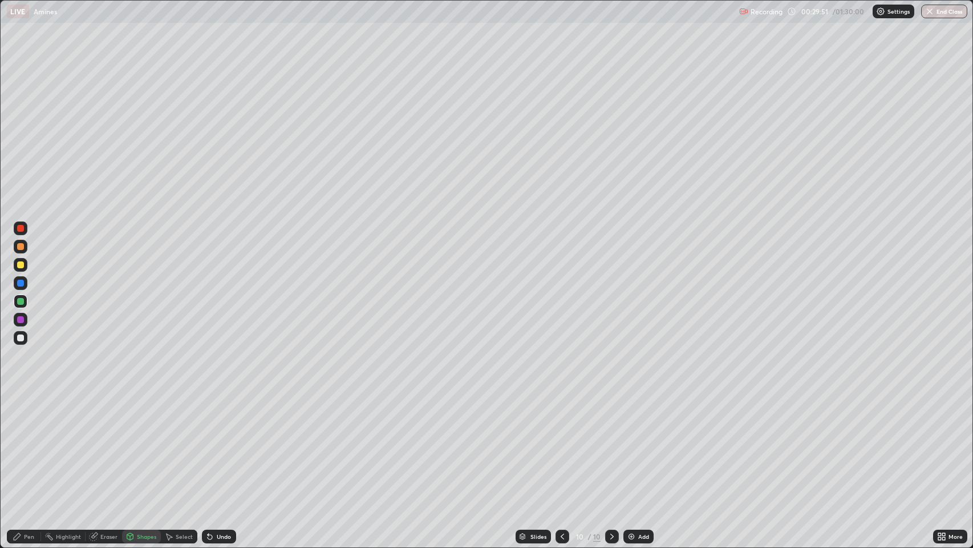
click at [25, 444] on div "Pen" at bounding box center [24, 536] width 34 height 14
click at [139, 444] on div "Shapes" at bounding box center [146, 536] width 19 height 6
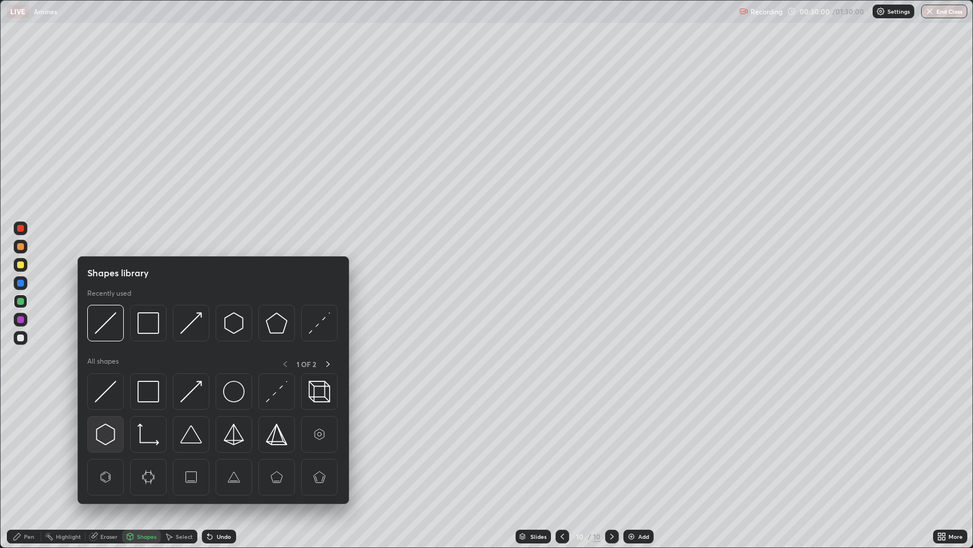
click at [108, 434] on img at bounding box center [106, 434] width 22 height 22
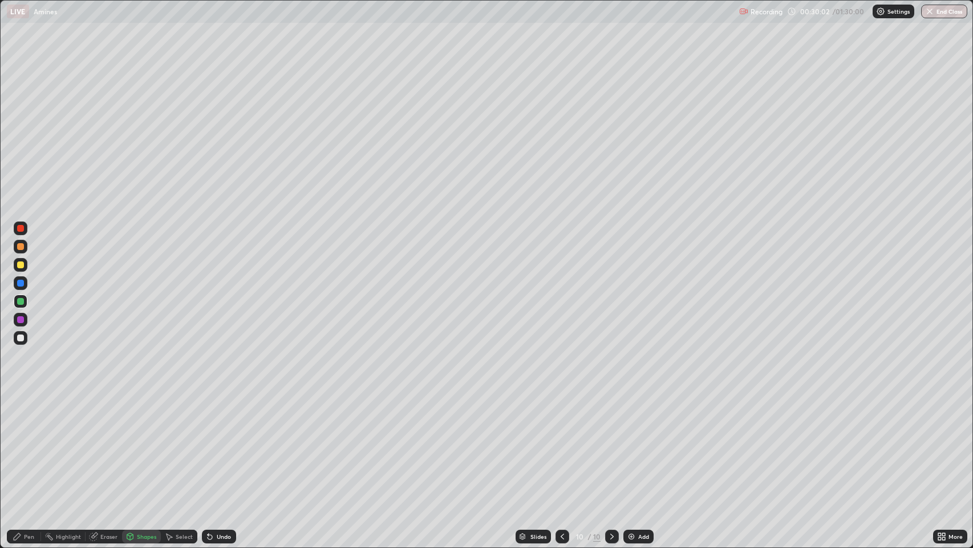
click at [17, 444] on icon at bounding box center [17, 536] width 7 height 7
click at [214, 444] on div "Undo" at bounding box center [219, 536] width 34 height 14
click at [142, 444] on div "Shapes" at bounding box center [146, 536] width 19 height 6
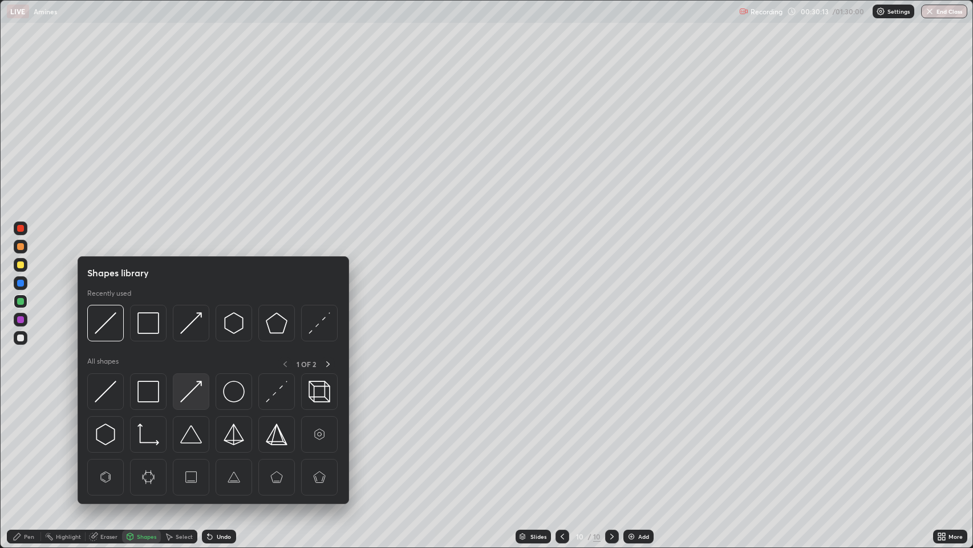
click at [193, 388] on img at bounding box center [191, 391] width 22 height 22
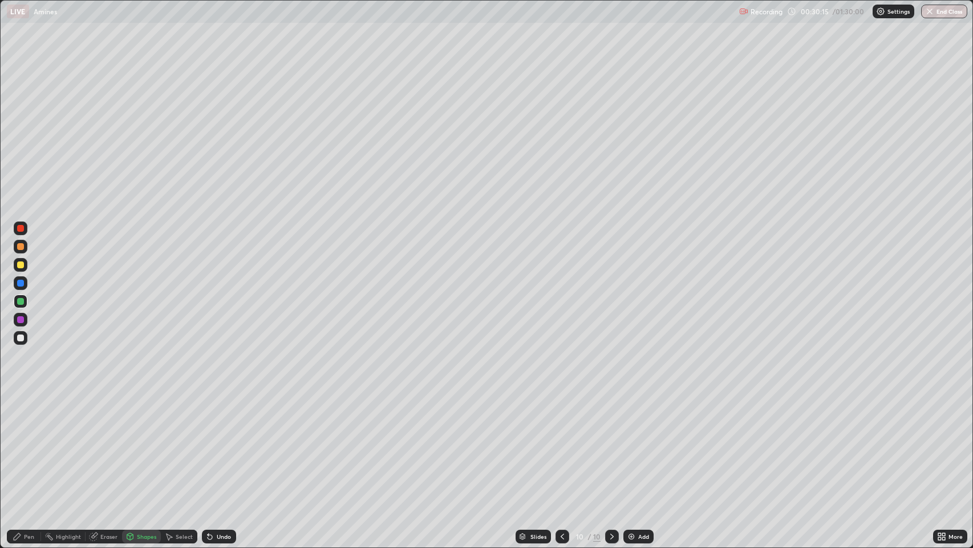
click at [17, 444] on icon at bounding box center [17, 536] width 7 height 7
click at [22, 265] on div at bounding box center [20, 264] width 7 height 7
click at [139, 444] on div "Shapes" at bounding box center [146, 536] width 19 height 6
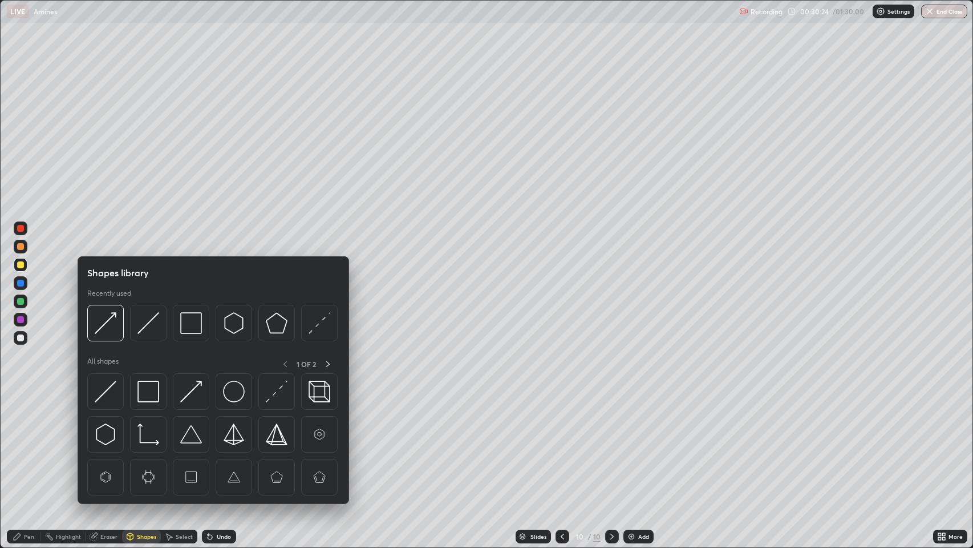
click at [28, 444] on div "Pen" at bounding box center [29, 536] width 10 height 6
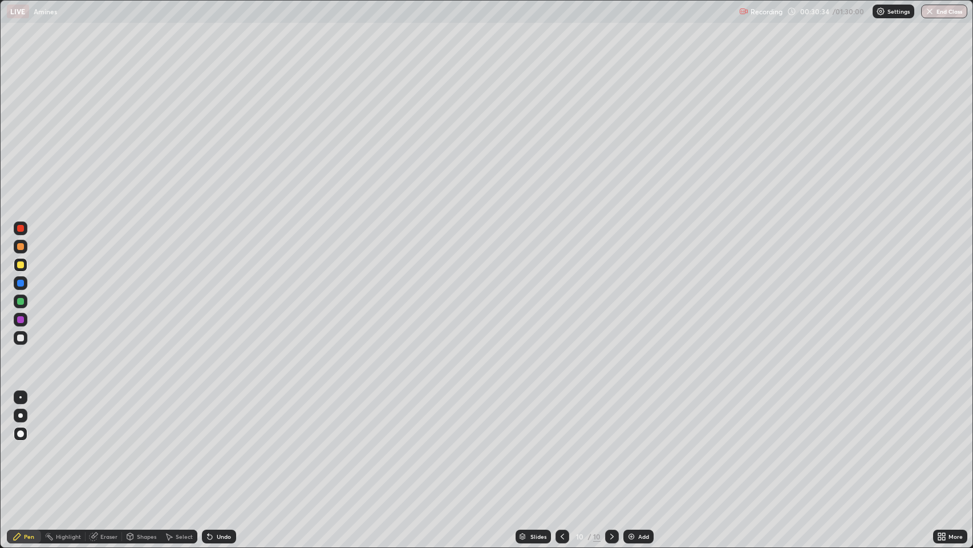
click at [21, 319] on div at bounding box center [20, 319] width 7 height 7
click at [135, 444] on div "Shapes" at bounding box center [141, 536] width 39 height 14
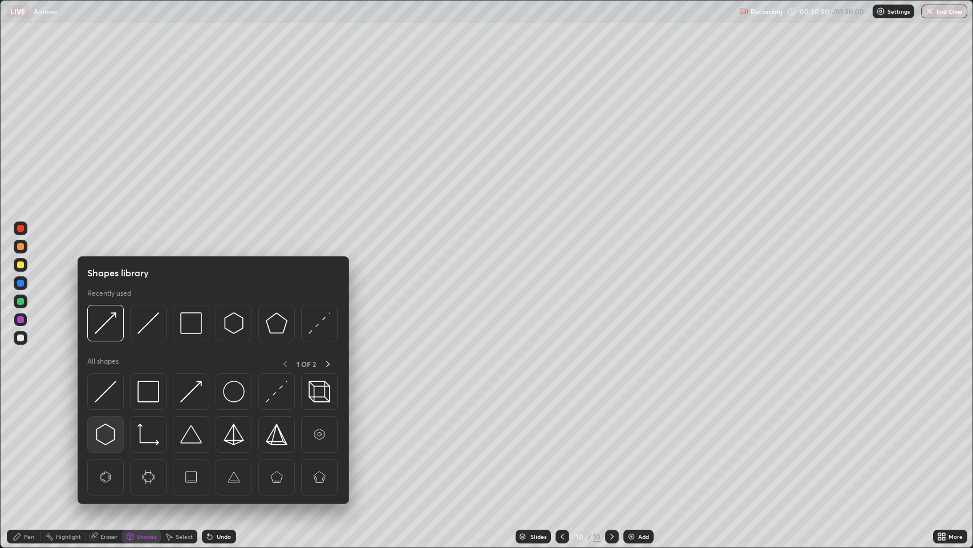
click at [104, 431] on img at bounding box center [106, 434] width 22 height 22
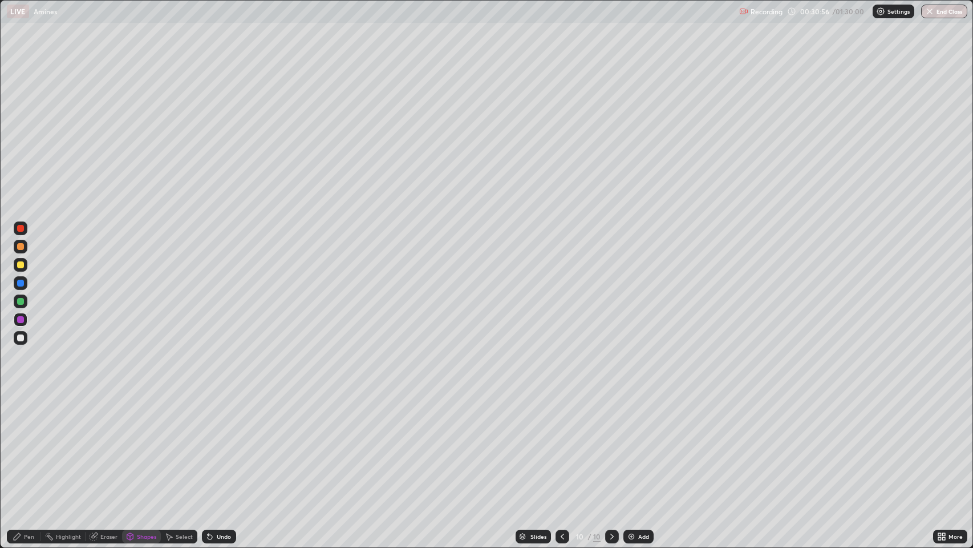
click at [21, 444] on icon at bounding box center [17, 536] width 9 height 9
click at [21, 264] on div at bounding box center [20, 264] width 7 height 7
click at [144, 444] on div "Shapes" at bounding box center [146, 536] width 19 height 6
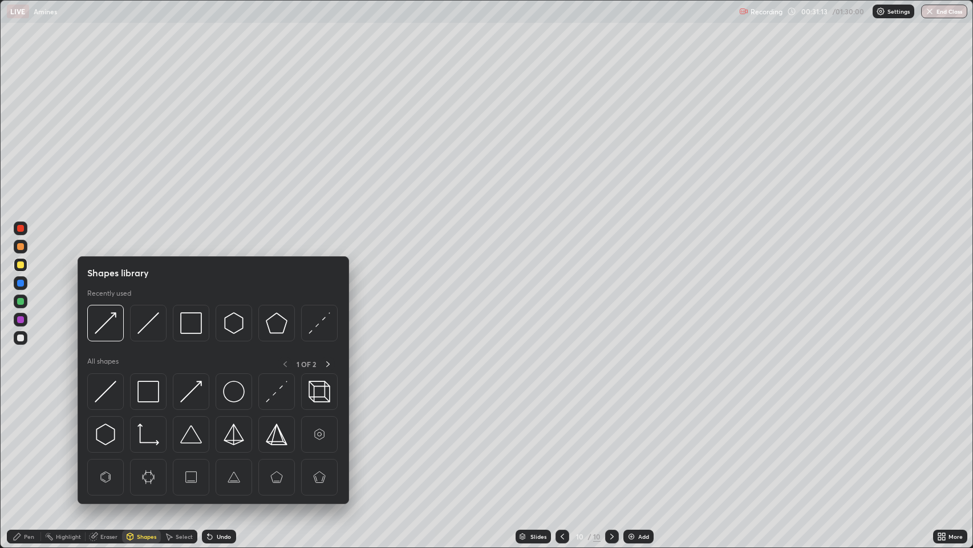
click at [147, 444] on div "Shapes" at bounding box center [146, 536] width 19 height 6
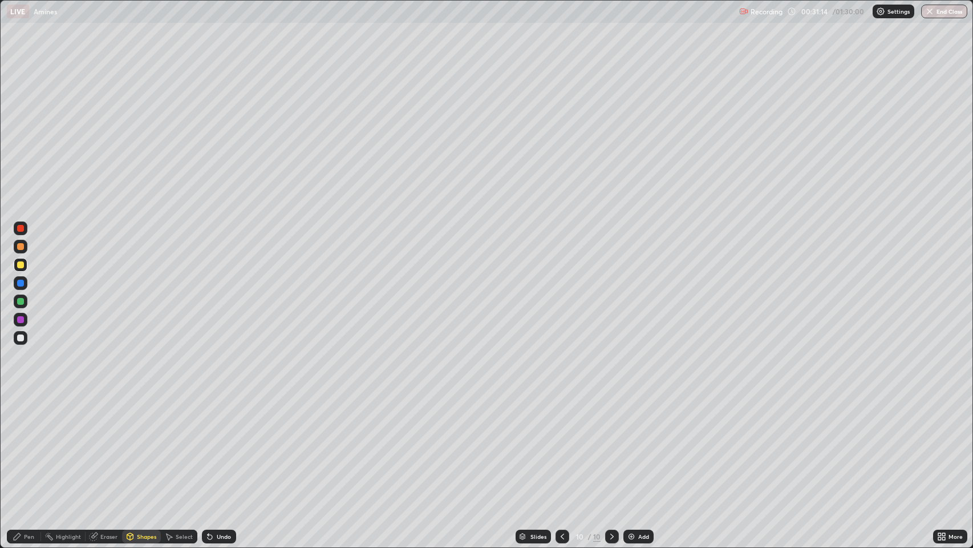
click at [219, 444] on div "Undo" at bounding box center [224, 536] width 14 height 6
click at [217, 444] on div "Undo" at bounding box center [224, 536] width 14 height 6
click at [214, 444] on div "Undo" at bounding box center [219, 536] width 34 height 14
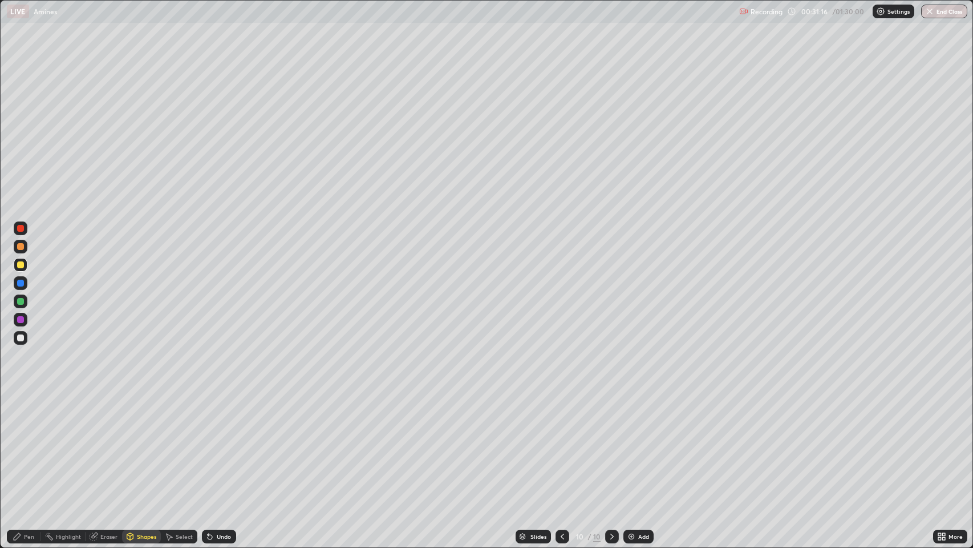
click at [212, 444] on div "Undo" at bounding box center [219, 536] width 34 height 14
click at [224, 444] on div "Undo" at bounding box center [224, 536] width 14 height 6
click at [20, 444] on icon at bounding box center [17, 536] width 9 height 9
click at [98, 444] on div "Eraser" at bounding box center [104, 536] width 37 height 14
click at [29, 444] on div "Pen" at bounding box center [29, 536] width 10 height 6
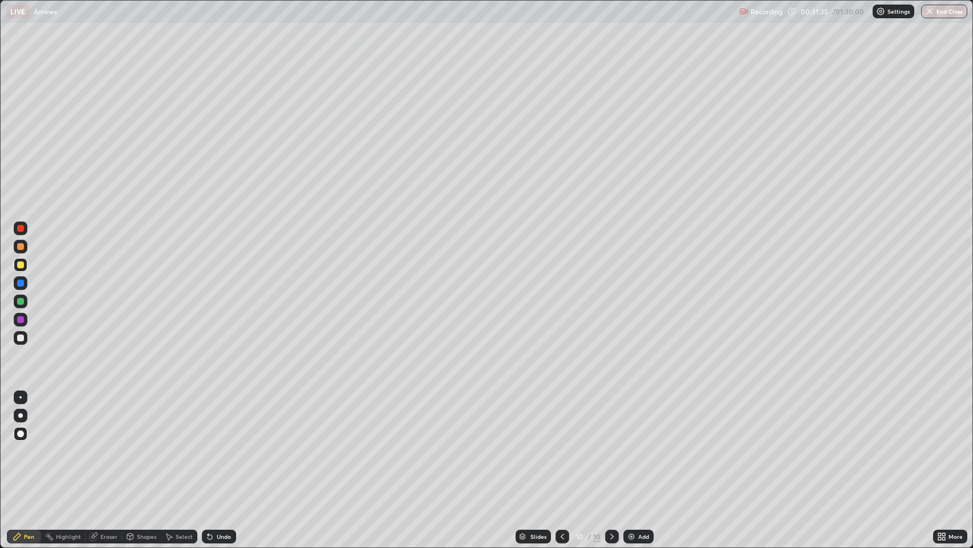
click at [210, 444] on icon at bounding box center [210, 537] width 5 height 5
click at [221, 444] on div "Undo" at bounding box center [224, 536] width 14 height 6
click at [219, 444] on div "Undo" at bounding box center [224, 536] width 14 height 6
click at [220, 444] on div "Undo" at bounding box center [219, 536] width 34 height 14
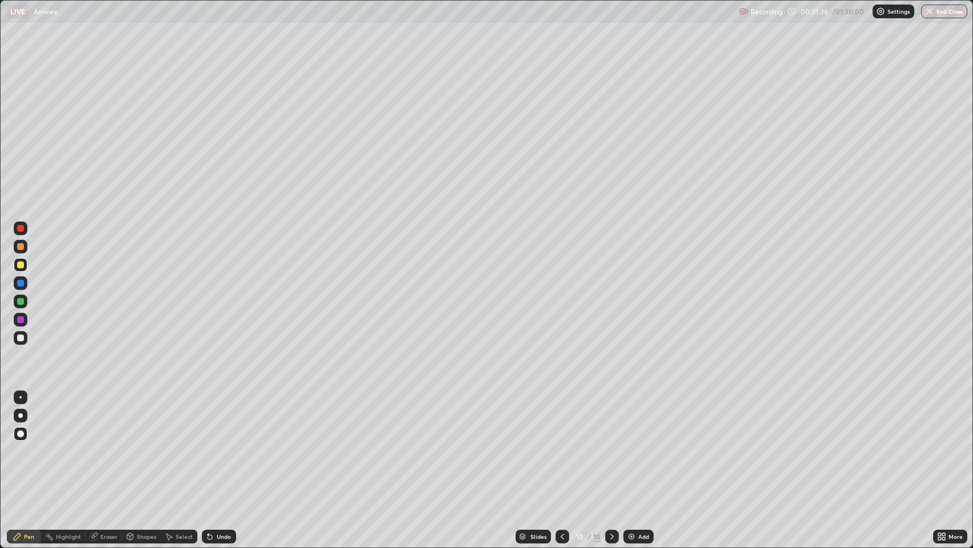
click at [228, 444] on div "Undo" at bounding box center [219, 536] width 34 height 14
click at [217, 444] on div "Undo" at bounding box center [224, 536] width 14 height 6
click at [215, 444] on div "Undo" at bounding box center [219, 536] width 34 height 14
click at [219, 444] on div "Undo" at bounding box center [224, 536] width 14 height 6
click at [218, 444] on div "Undo" at bounding box center [224, 536] width 14 height 6
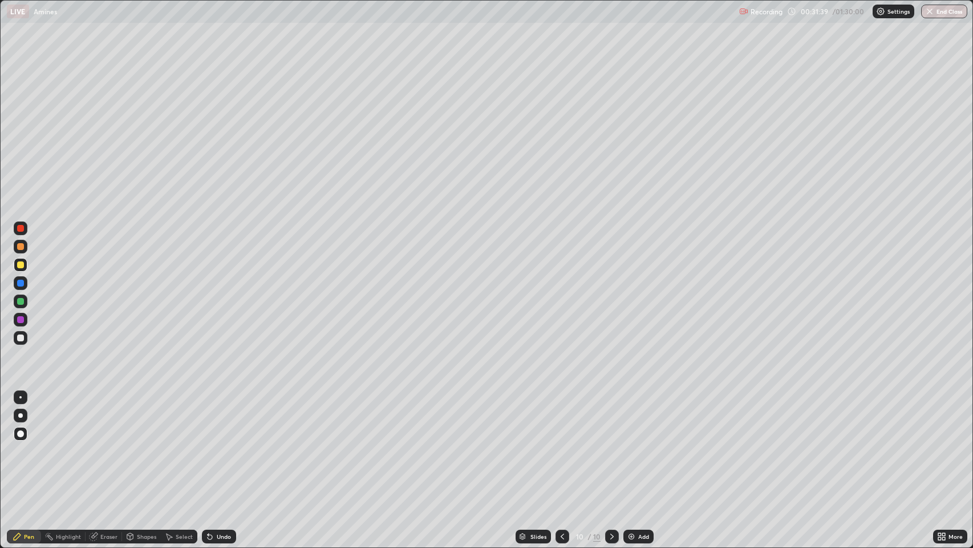
click at [219, 444] on div "Undo" at bounding box center [219, 536] width 34 height 14
click at [222, 444] on div "Undo" at bounding box center [224, 536] width 14 height 6
click at [226, 444] on div "Undo" at bounding box center [219, 536] width 34 height 14
click at [227, 444] on div "Undo" at bounding box center [219, 536] width 34 height 14
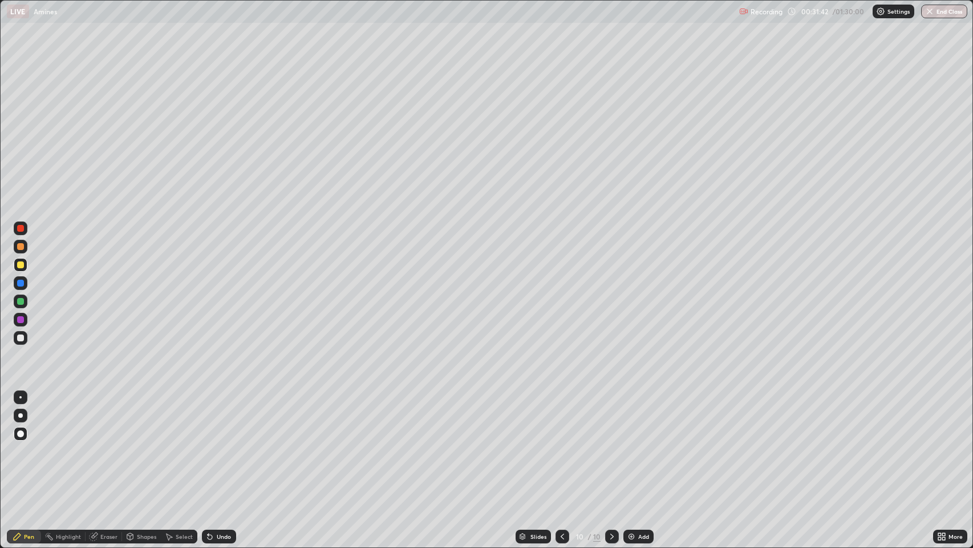
click at [228, 444] on div "Undo" at bounding box center [219, 536] width 34 height 14
click at [102, 444] on div "Eraser" at bounding box center [108, 536] width 17 height 6
click at [23, 444] on div "Pen" at bounding box center [24, 536] width 34 height 14
click at [642, 444] on div "Add" at bounding box center [643, 536] width 11 height 6
click at [142, 444] on div "Shapes" at bounding box center [146, 536] width 19 height 6
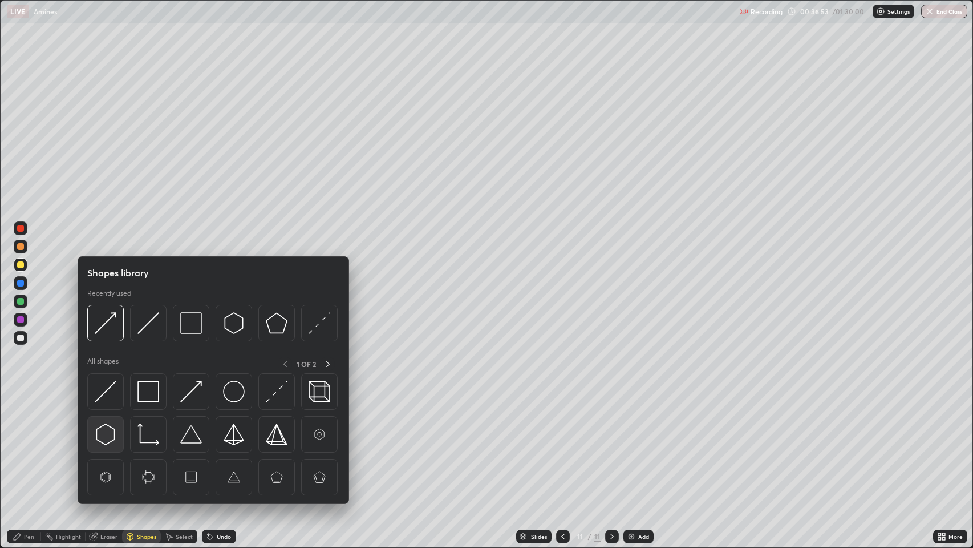
click at [109, 434] on img at bounding box center [106, 434] width 22 height 22
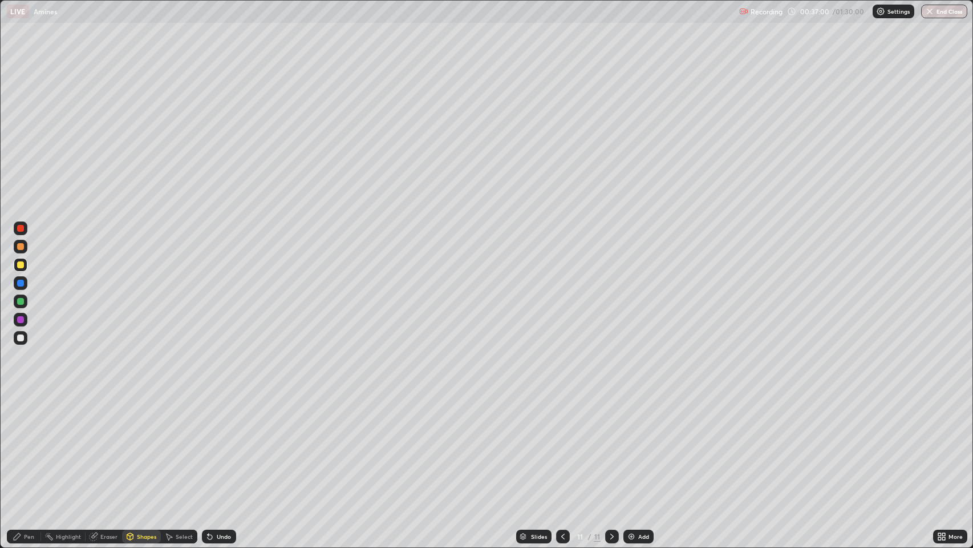
click at [139, 444] on div "Shapes" at bounding box center [146, 536] width 19 height 6
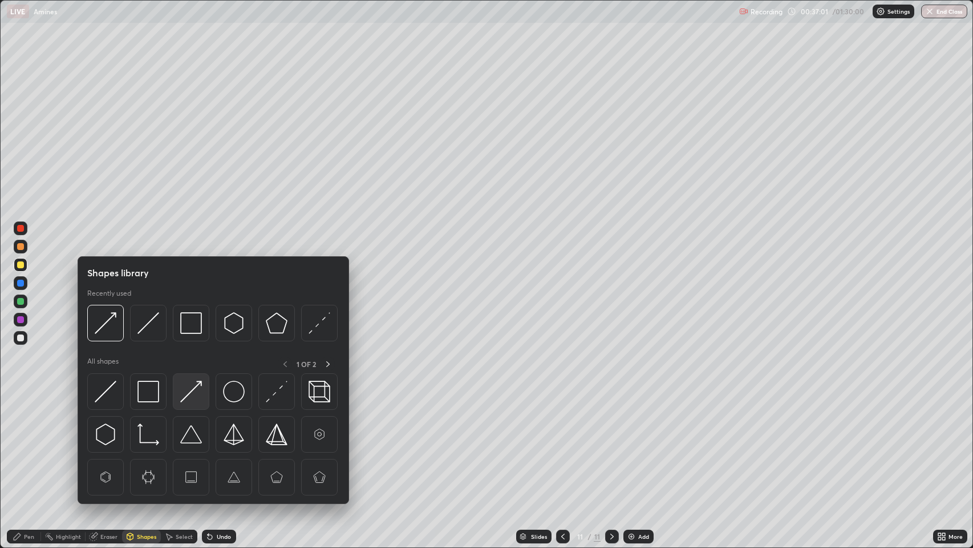
click at [189, 395] on img at bounding box center [191, 391] width 22 height 22
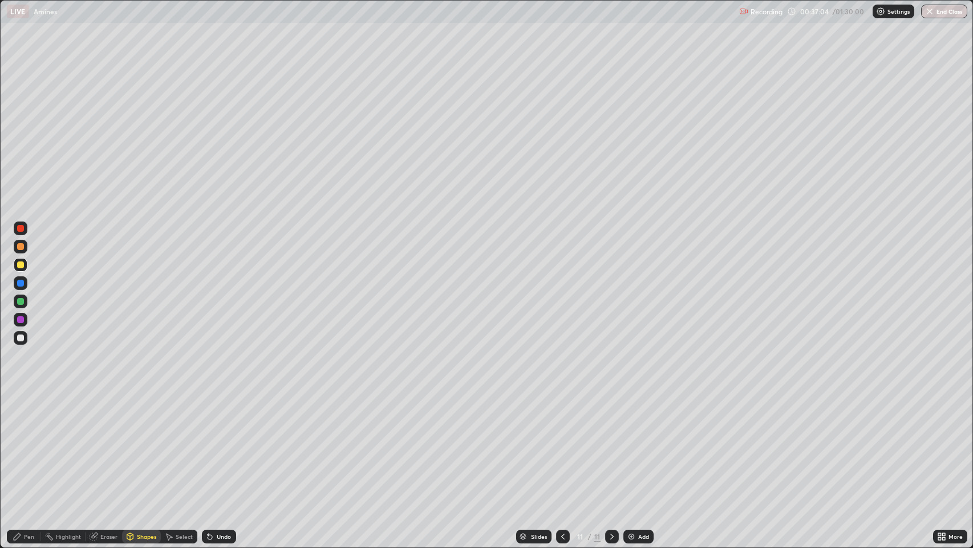
click at [23, 444] on div "Pen" at bounding box center [24, 536] width 34 height 14
click at [21, 283] on div at bounding box center [20, 283] width 7 height 7
click at [21, 247] on div at bounding box center [20, 246] width 7 height 7
click at [213, 444] on icon at bounding box center [209, 536] width 9 height 9
click at [19, 319] on div at bounding box center [20, 319] width 7 height 7
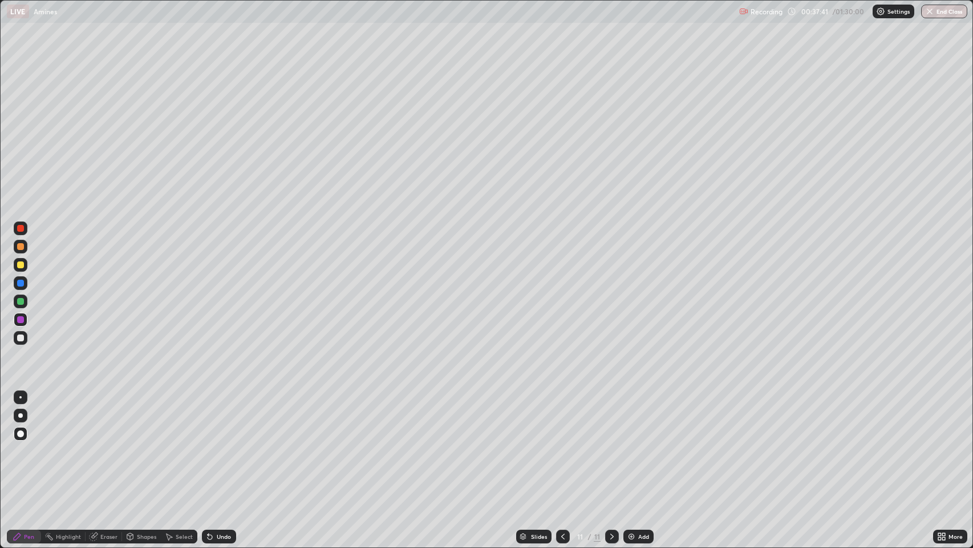
click at [145, 444] on div "Shapes" at bounding box center [146, 536] width 19 height 6
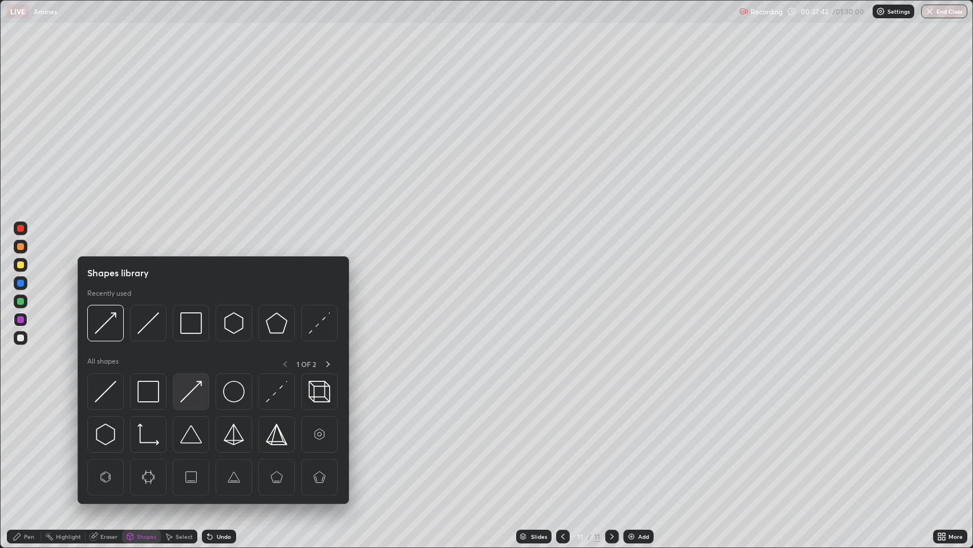
click at [194, 392] on img at bounding box center [191, 391] width 22 height 22
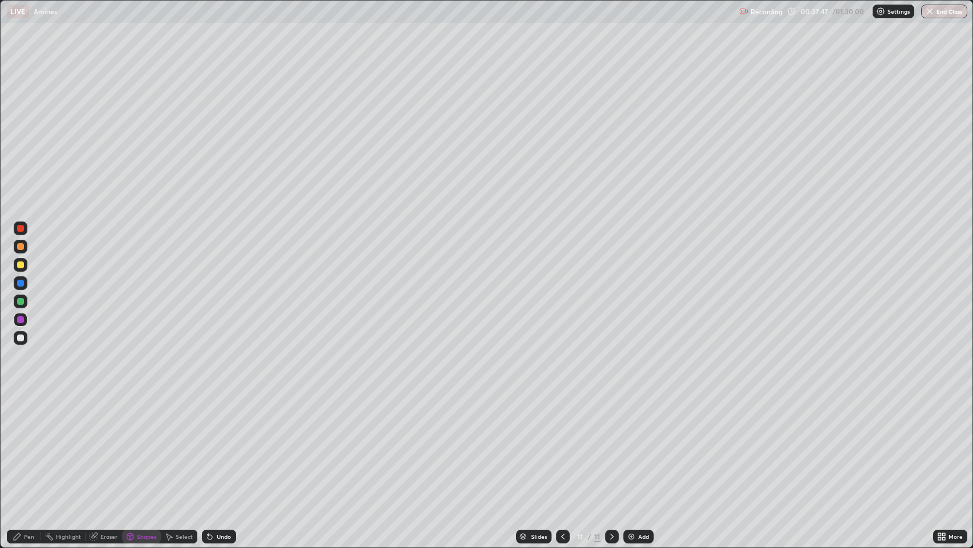
click at [18, 444] on icon at bounding box center [17, 536] width 7 height 7
click at [21, 267] on div at bounding box center [20, 264] width 7 height 7
click at [144, 444] on div "Shapes" at bounding box center [146, 536] width 19 height 6
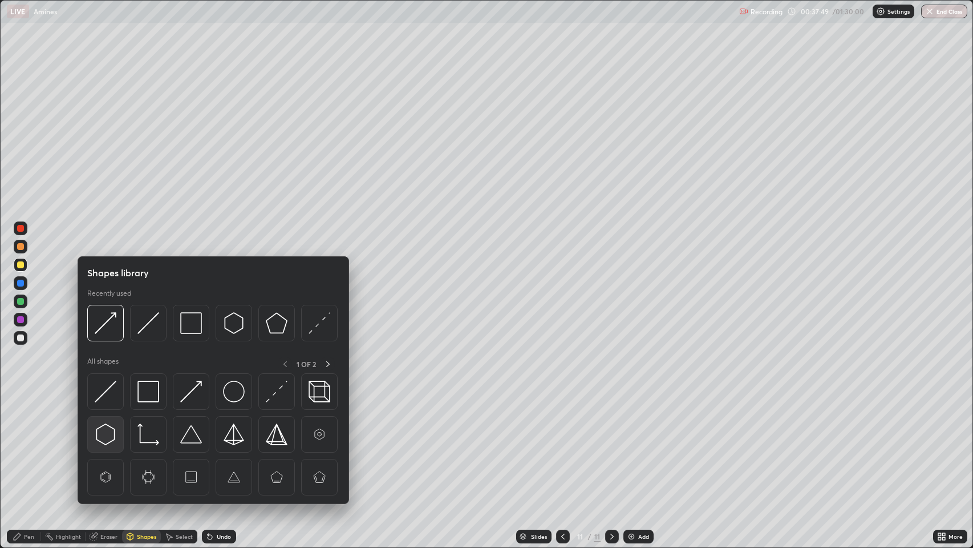
click at [108, 431] on img at bounding box center [106, 434] width 22 height 22
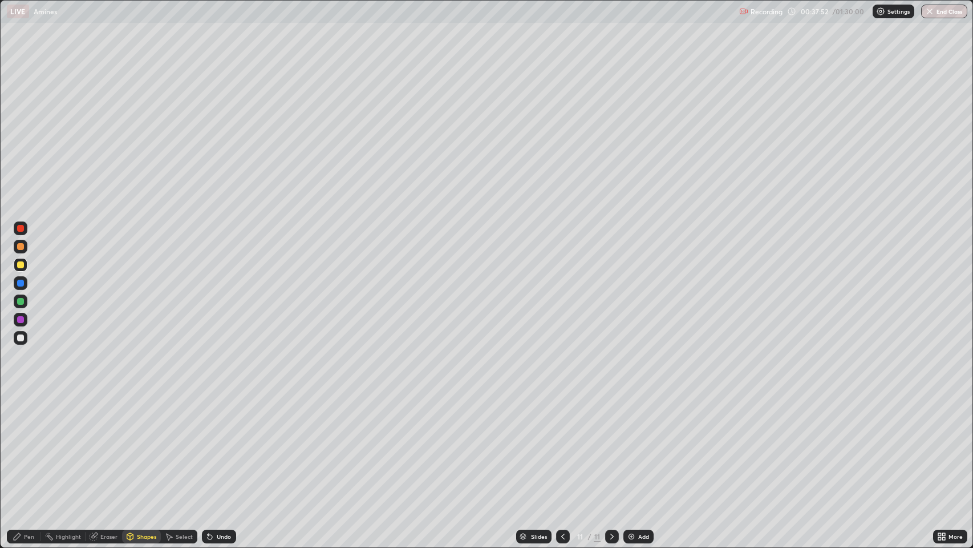
click at [30, 444] on div "Pen" at bounding box center [29, 536] width 10 height 6
click at [21, 283] on div at bounding box center [20, 283] width 7 height 7
click at [143, 444] on div "Shapes" at bounding box center [146, 536] width 19 height 6
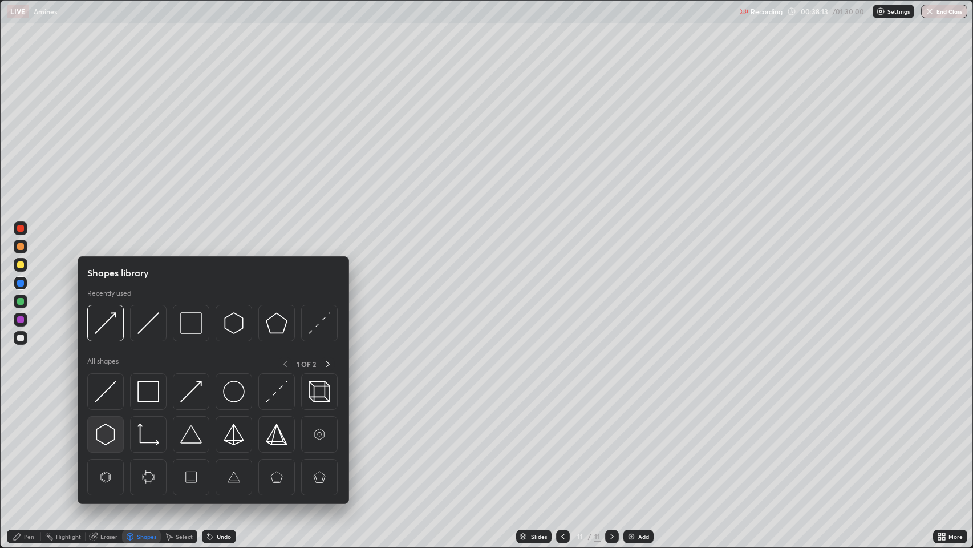
click at [106, 432] on img at bounding box center [106, 434] width 22 height 22
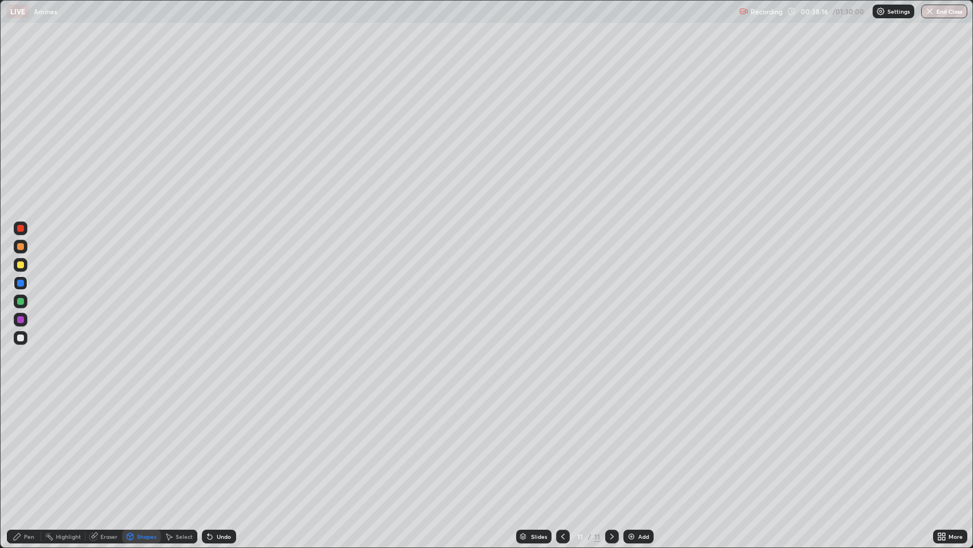
click at [31, 444] on div "Pen" at bounding box center [29, 536] width 10 height 6
click at [561, 444] on icon at bounding box center [562, 536] width 3 height 6
click at [609, 444] on icon at bounding box center [612, 536] width 9 height 9
click at [21, 319] on div at bounding box center [20, 319] width 7 height 7
click at [139, 444] on div "Shapes" at bounding box center [146, 536] width 19 height 6
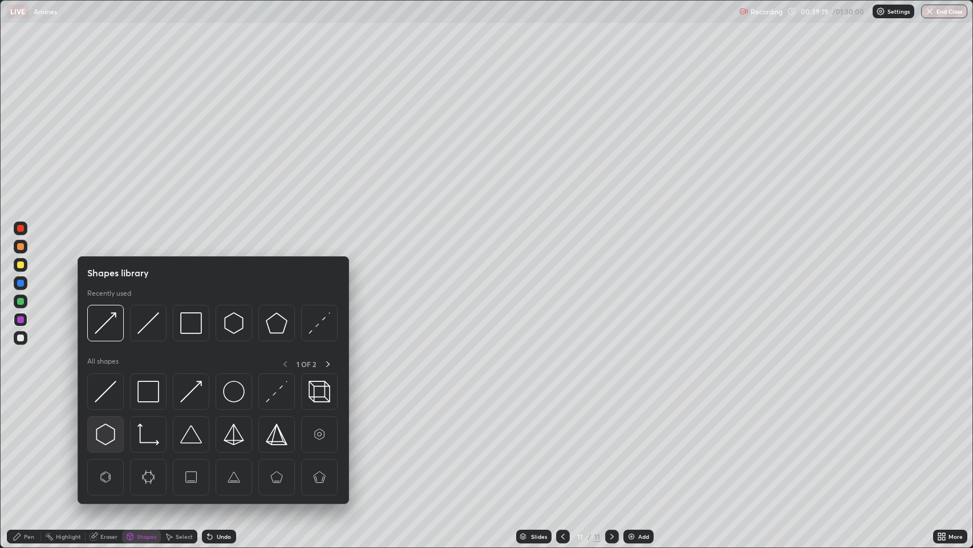
click at [109, 431] on img at bounding box center [106, 434] width 22 height 22
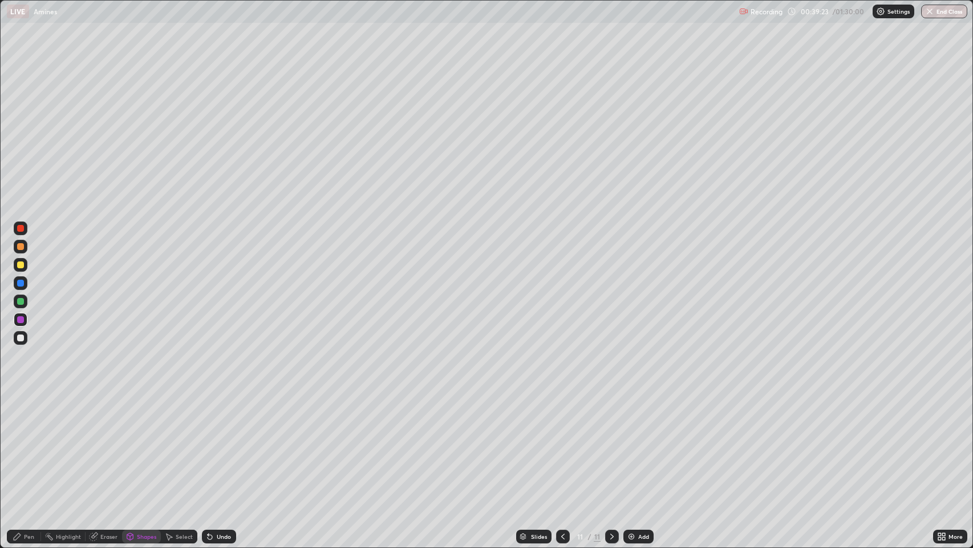
click at [27, 444] on div "Pen" at bounding box center [24, 536] width 34 height 14
click at [22, 264] on div at bounding box center [20, 264] width 7 height 7
click at [21, 284] on div at bounding box center [20, 283] width 7 height 7
click at [144, 444] on div "Shapes" at bounding box center [146, 536] width 19 height 6
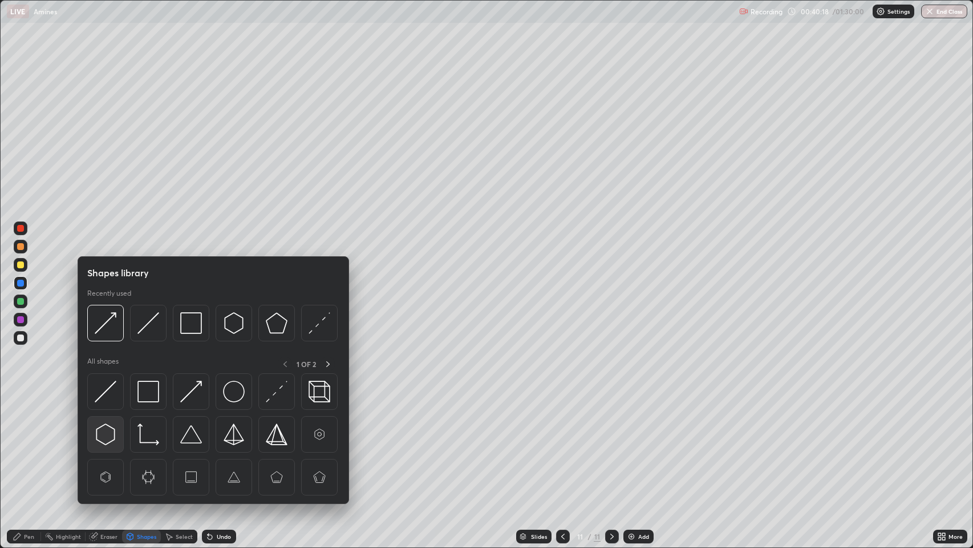
click at [106, 434] on img at bounding box center [106, 434] width 22 height 22
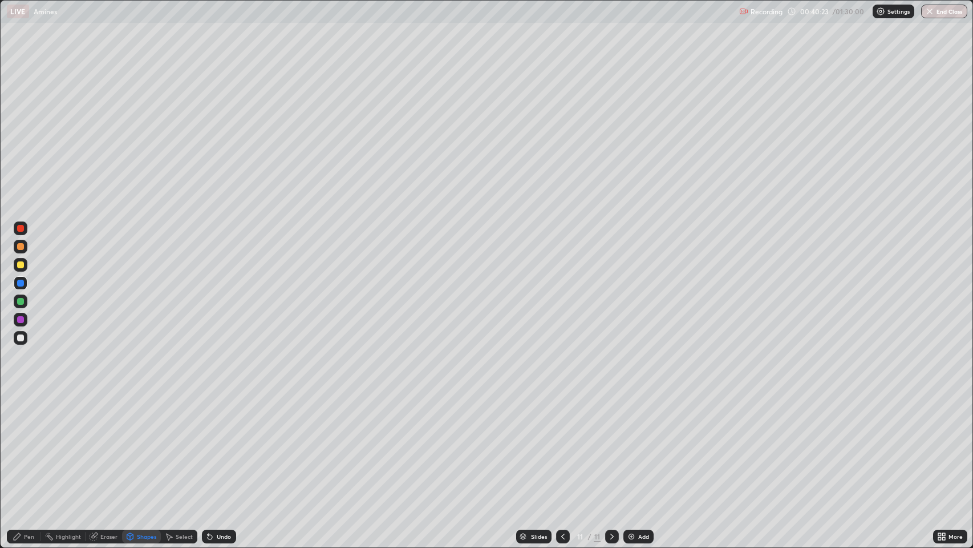
click at [29, 444] on div "Pen" at bounding box center [29, 536] width 10 height 6
click at [21, 284] on div at bounding box center [20, 283] width 7 height 7
click at [23, 262] on div at bounding box center [21, 265] width 14 height 14
click at [643, 444] on div "Add" at bounding box center [643, 536] width 11 height 6
click at [142, 444] on div "Shapes" at bounding box center [146, 536] width 19 height 6
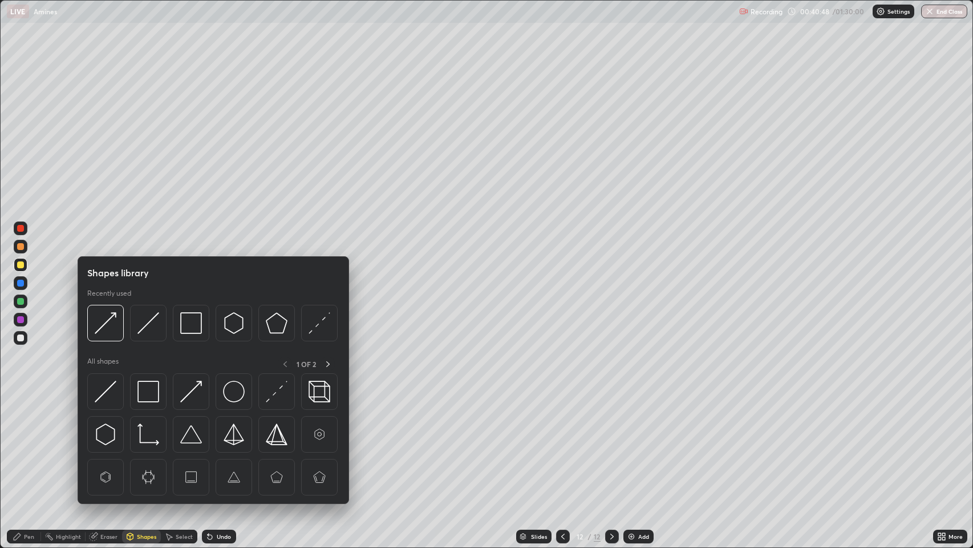
click at [108, 434] on img at bounding box center [106, 434] width 22 height 22
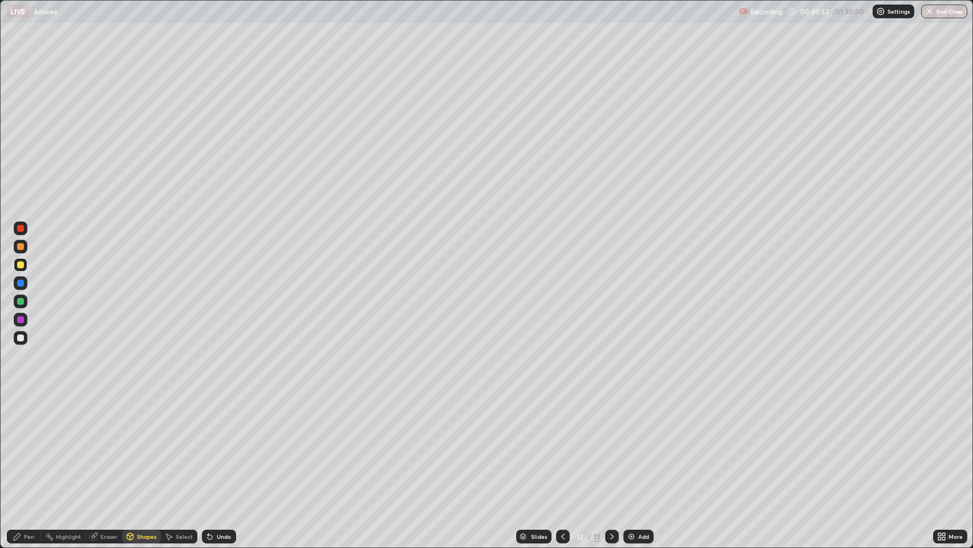
click at [25, 444] on div "Pen" at bounding box center [24, 536] width 34 height 14
click at [562, 444] on icon at bounding box center [562, 536] width 9 height 9
click at [611, 444] on icon at bounding box center [612, 536] width 9 height 9
click at [629, 444] on img at bounding box center [631, 536] width 9 height 9
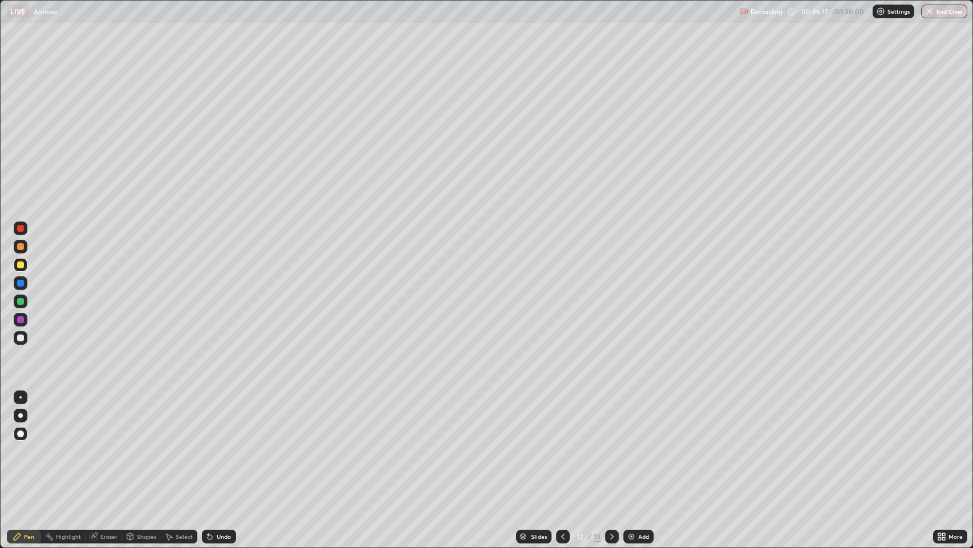
click at [611, 444] on icon at bounding box center [612, 536] width 9 height 9
click at [646, 444] on div "Add" at bounding box center [643, 536] width 11 height 6
click at [143, 444] on div "Shapes" at bounding box center [146, 536] width 19 height 6
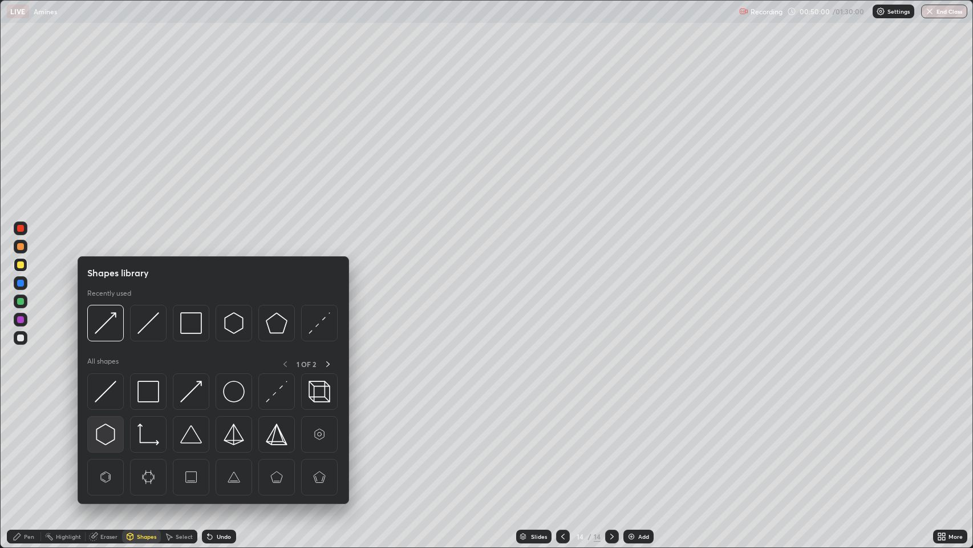
click at [112, 430] on img at bounding box center [106, 434] width 22 height 22
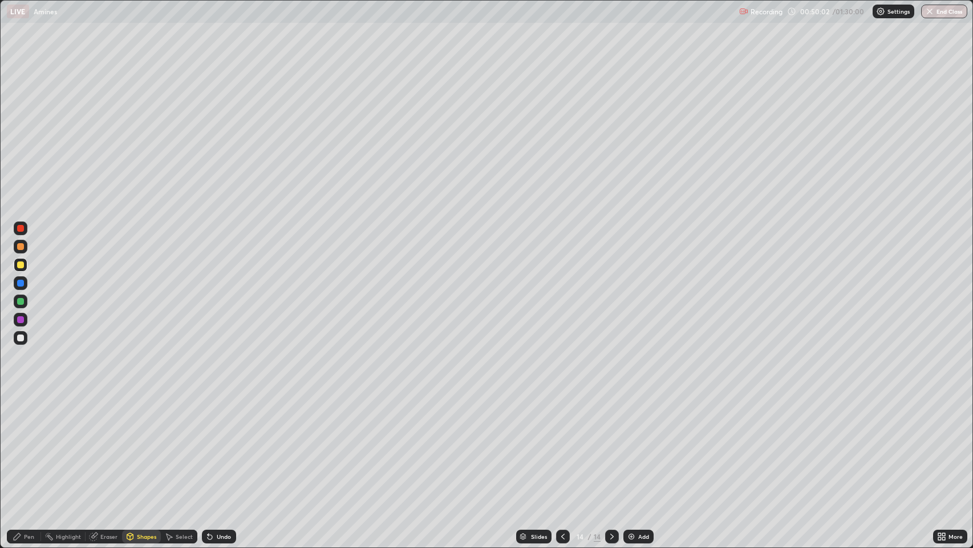
click at [17, 444] on icon at bounding box center [17, 536] width 7 height 7
click at [139, 444] on div "Shapes" at bounding box center [146, 536] width 19 height 6
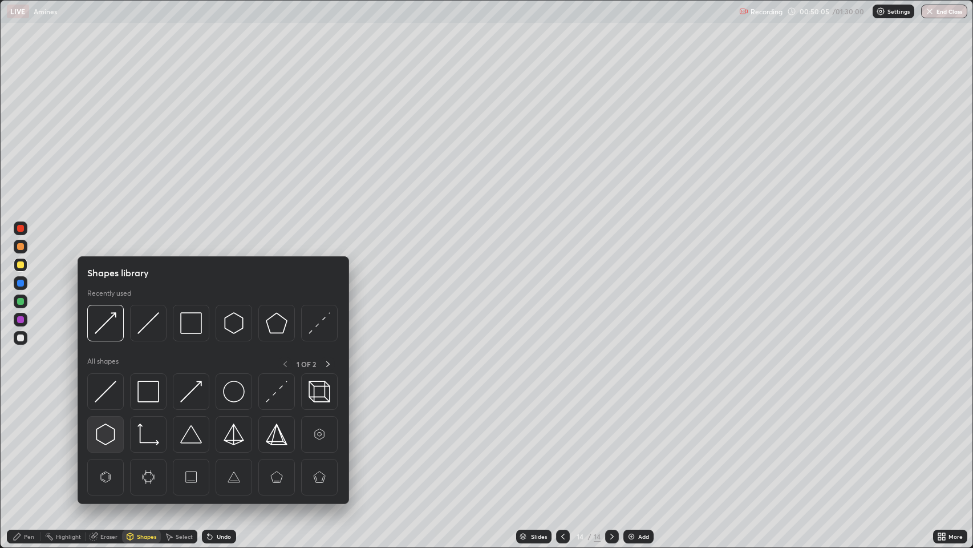
click at [110, 431] on img at bounding box center [106, 434] width 22 height 22
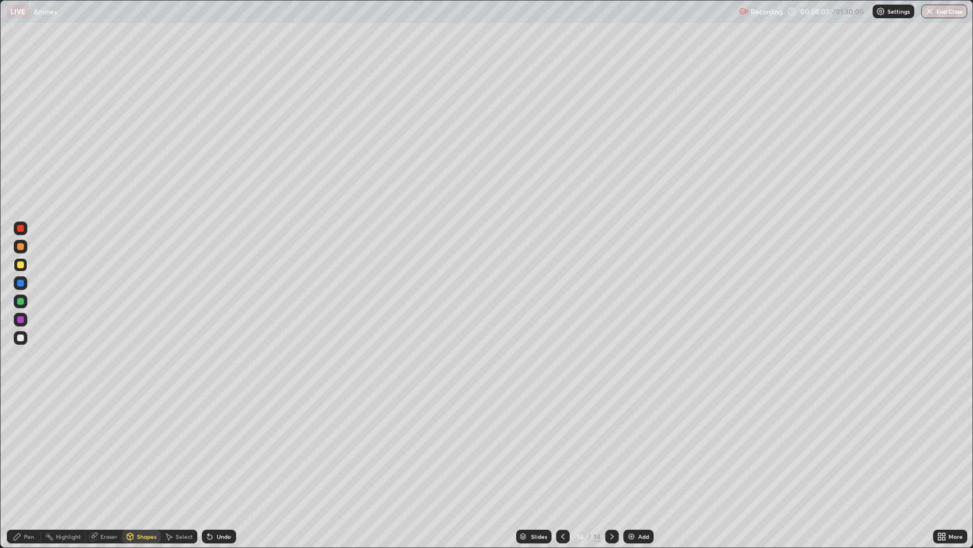
click at [27, 444] on div "Pen" at bounding box center [29, 536] width 10 height 6
click at [23, 284] on div at bounding box center [20, 283] width 7 height 7
click at [137, 444] on div "Shapes" at bounding box center [146, 536] width 19 height 6
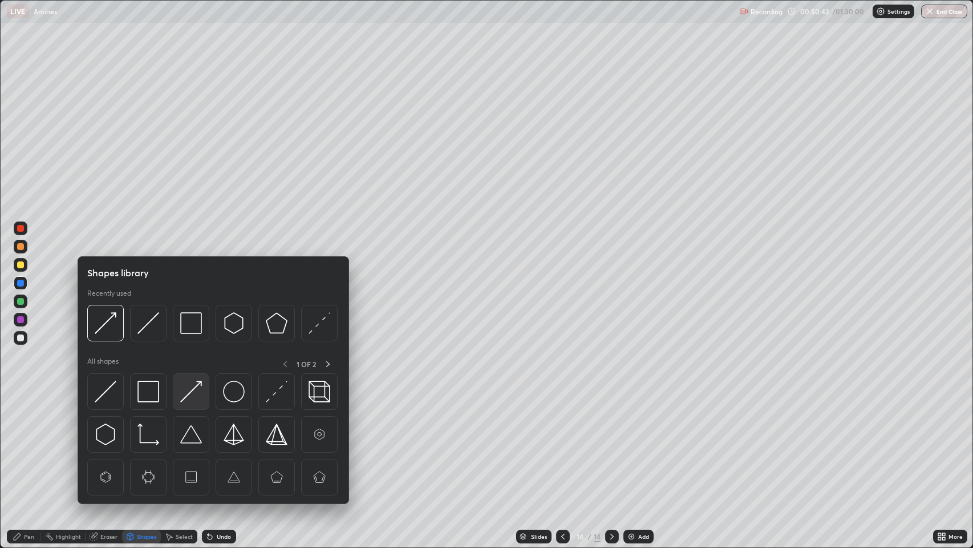
click at [190, 397] on img at bounding box center [191, 391] width 22 height 22
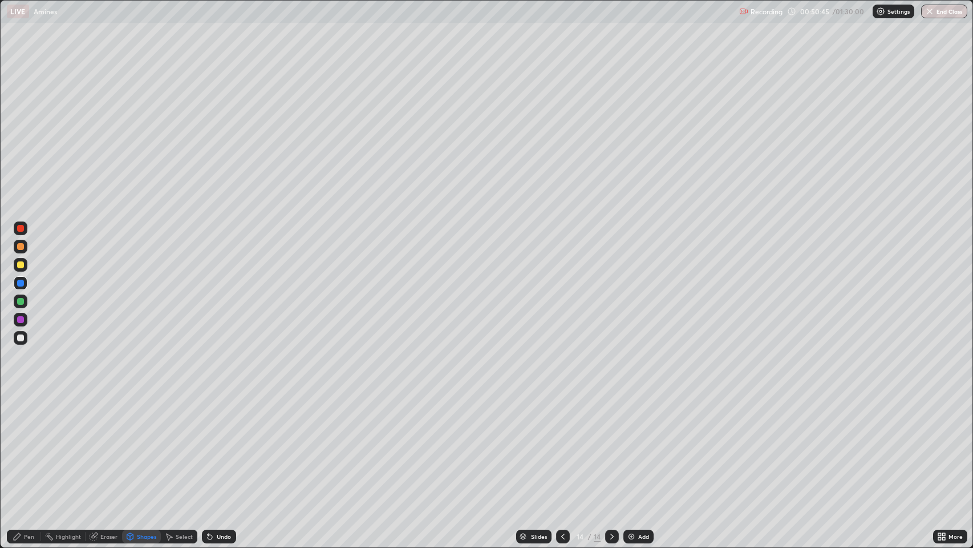
click at [137, 444] on div "Shapes" at bounding box center [146, 536] width 19 height 6
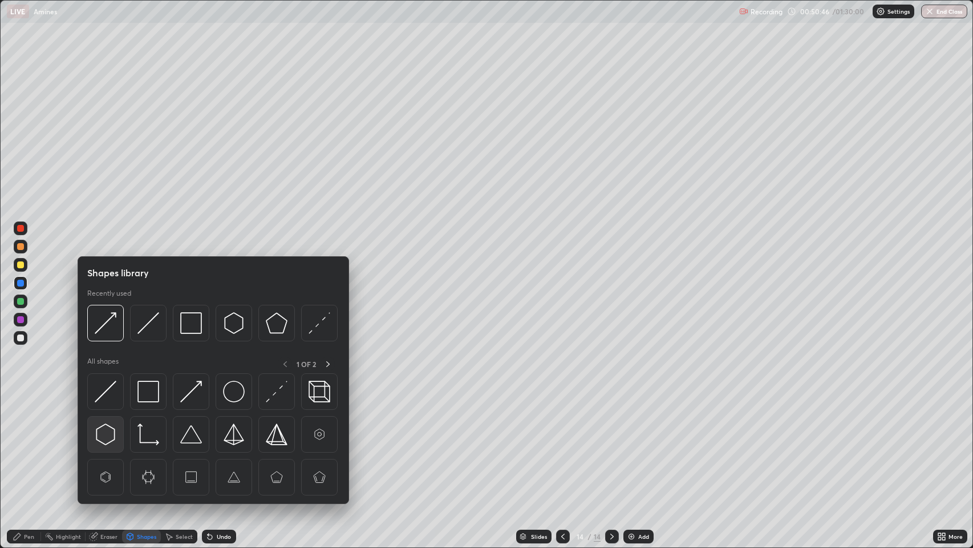
click at [109, 433] on img at bounding box center [106, 434] width 22 height 22
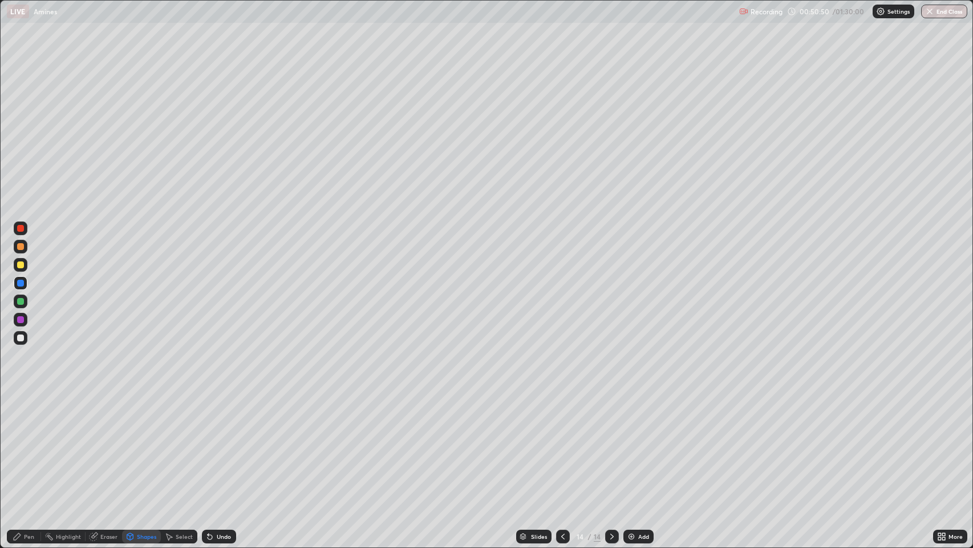
click at [21, 265] on div at bounding box center [20, 264] width 7 height 7
click at [209, 444] on icon at bounding box center [210, 537] width 5 height 5
click at [222, 444] on div "Undo" at bounding box center [224, 536] width 14 height 6
click at [17, 444] on icon at bounding box center [17, 536] width 7 height 7
click at [633, 444] on img at bounding box center [631, 536] width 9 height 9
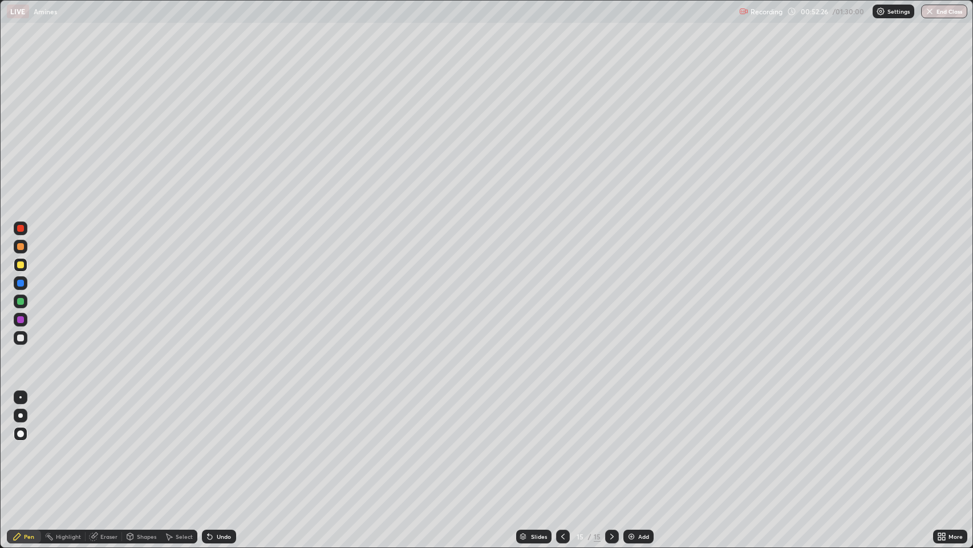
click at [138, 444] on div "Shapes" at bounding box center [146, 536] width 19 height 6
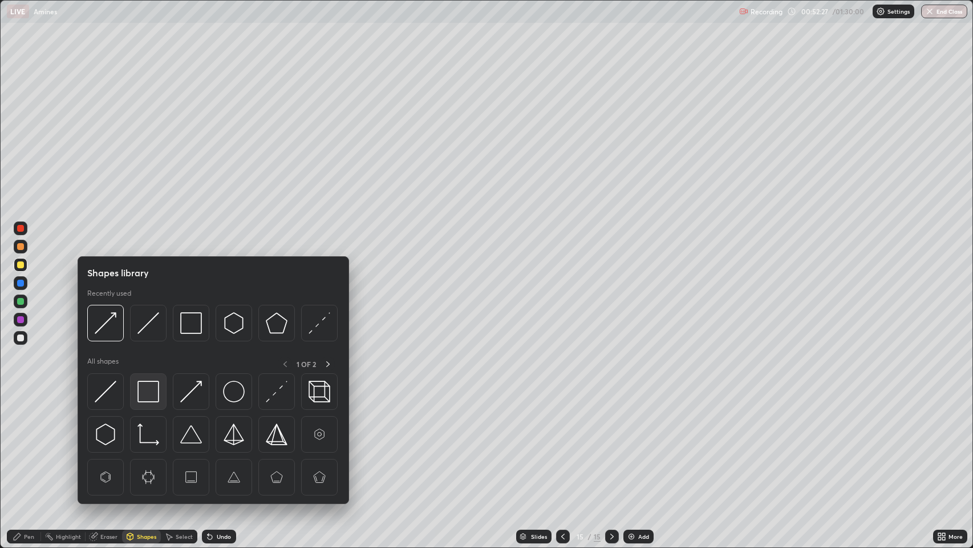
click at [148, 386] on img at bounding box center [148, 391] width 22 height 22
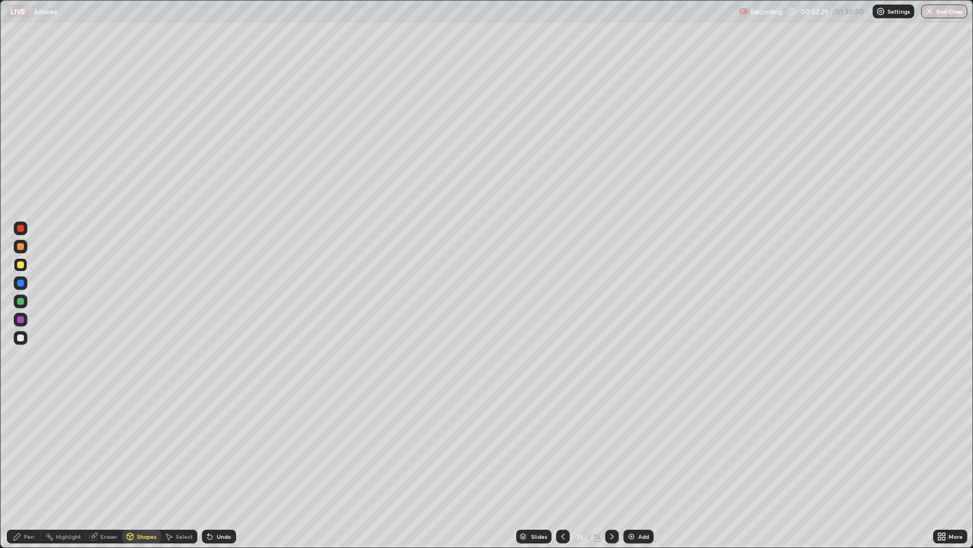
click at [27, 444] on div "Pen" at bounding box center [29, 536] width 10 height 6
click at [143, 444] on div "Shapes" at bounding box center [146, 536] width 19 height 6
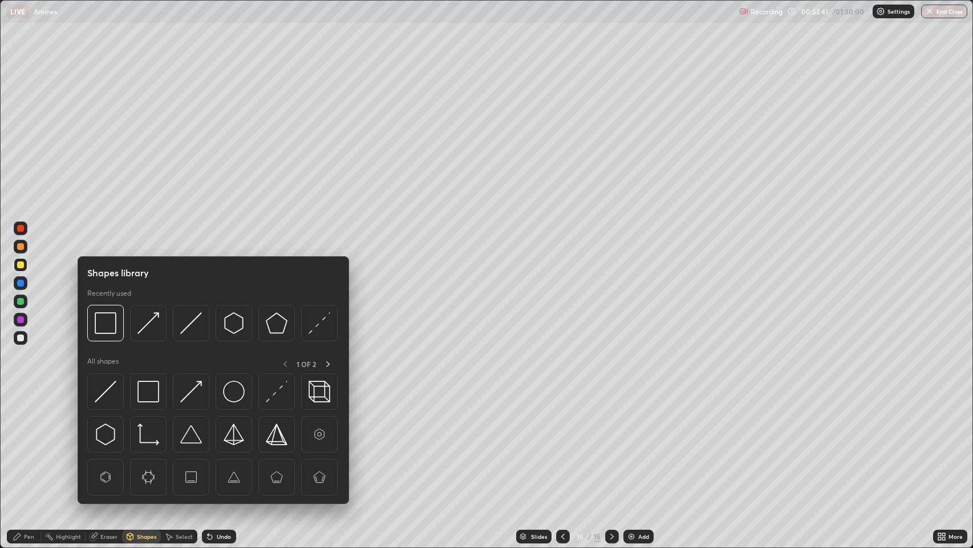
click at [104, 432] on img at bounding box center [106, 434] width 22 height 22
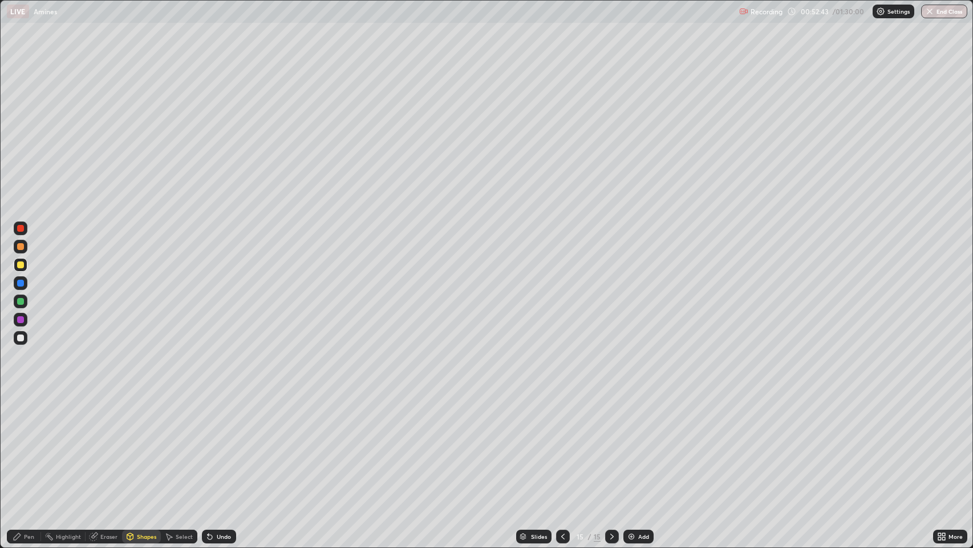
click at [29, 444] on div "Pen" at bounding box center [29, 536] width 10 height 6
click at [141, 444] on div "Shapes" at bounding box center [146, 536] width 19 height 6
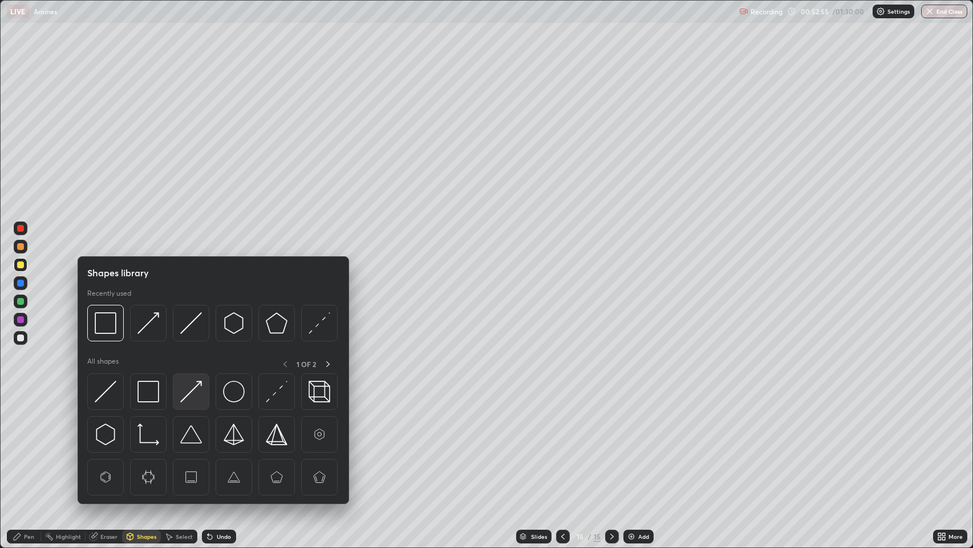
click at [195, 392] on img at bounding box center [191, 391] width 22 height 22
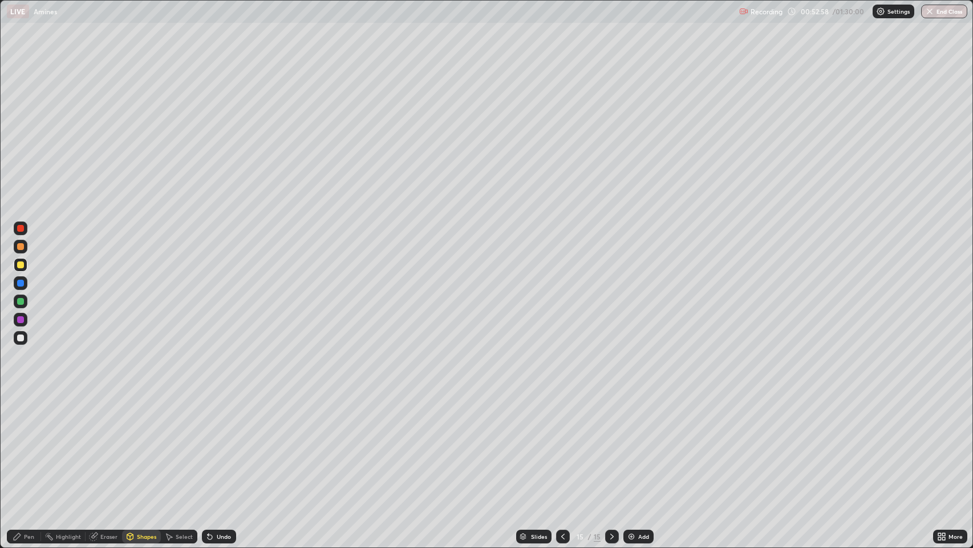
click at [17, 444] on icon at bounding box center [17, 536] width 7 height 7
click at [100, 444] on div "Eraser" at bounding box center [108, 536] width 17 height 6
click at [63, 444] on div "Highlight" at bounding box center [68, 536] width 25 height 6
click at [137, 444] on div "Shapes" at bounding box center [146, 536] width 19 height 6
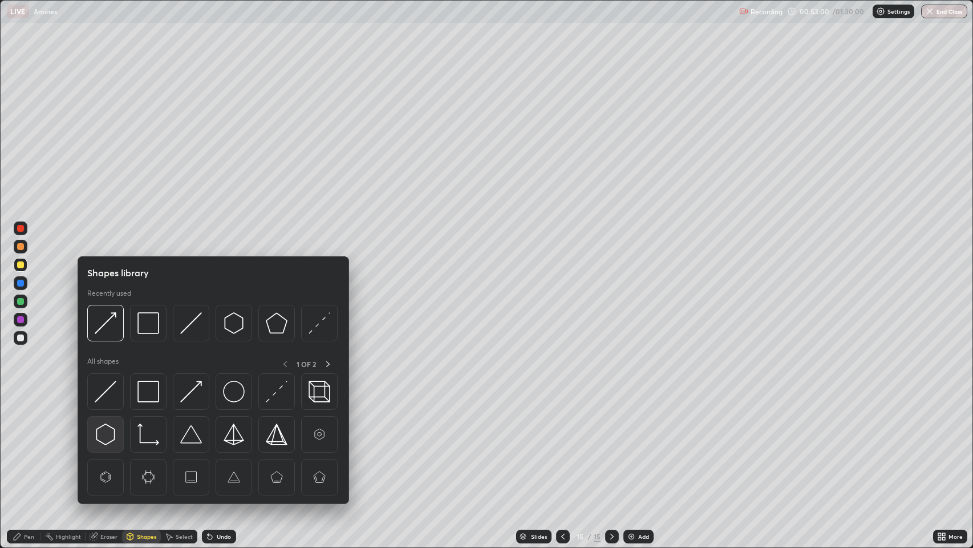
click at [109, 428] on img at bounding box center [106, 434] width 22 height 22
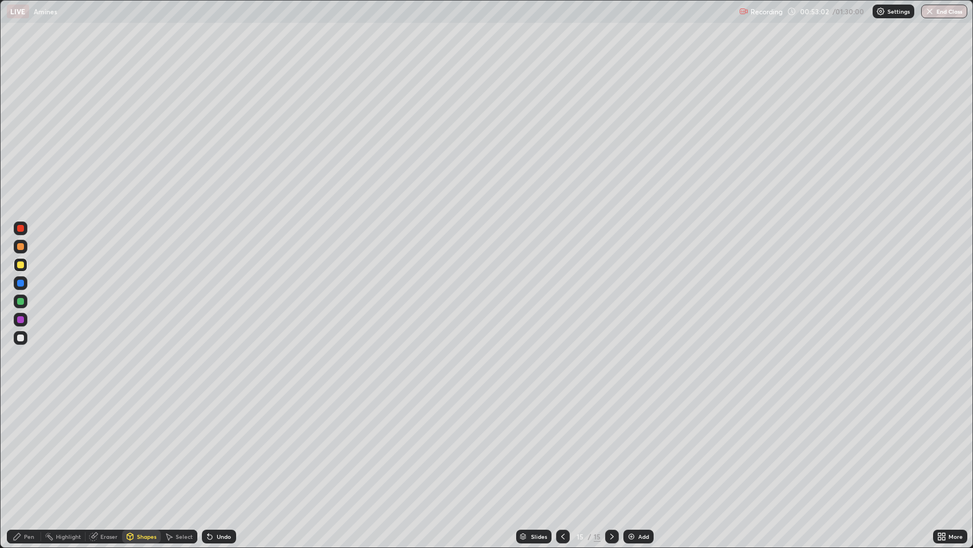
click at [22, 282] on div at bounding box center [20, 283] width 7 height 7
click at [14, 444] on icon at bounding box center [17, 536] width 9 height 9
click at [19, 282] on div at bounding box center [20, 283] width 7 height 7
click at [228, 444] on div "Undo" at bounding box center [224, 536] width 14 height 6
click at [19, 280] on div at bounding box center [20, 283] width 7 height 7
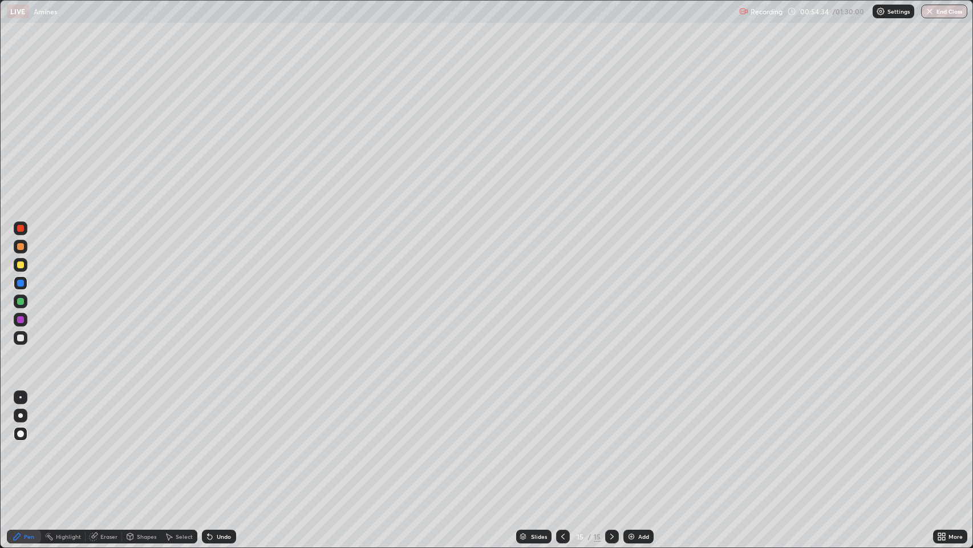
click at [20, 300] on div at bounding box center [20, 301] width 7 height 7
click at [23, 319] on div at bounding box center [20, 319] width 7 height 7
click at [139, 444] on div "Shapes" at bounding box center [146, 536] width 19 height 6
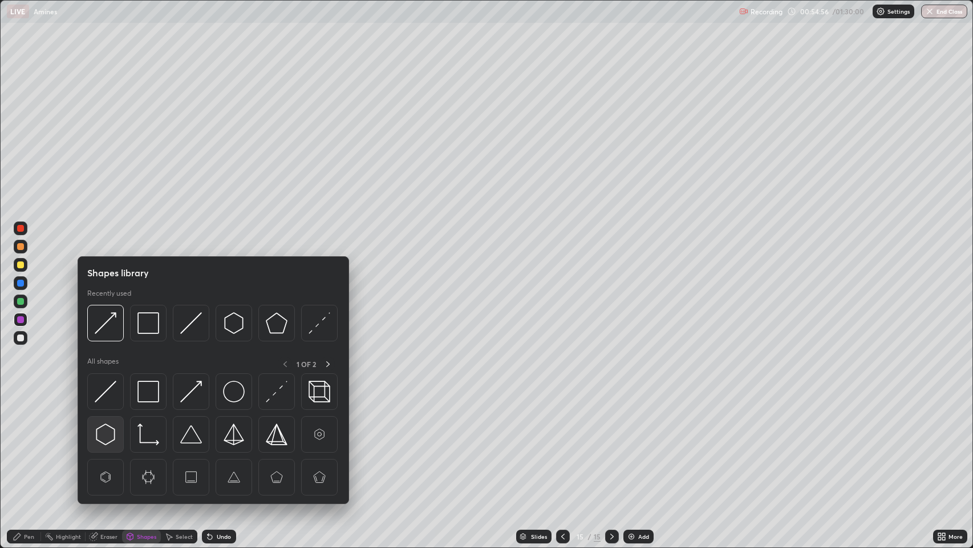
click at [107, 428] on img at bounding box center [106, 434] width 22 height 22
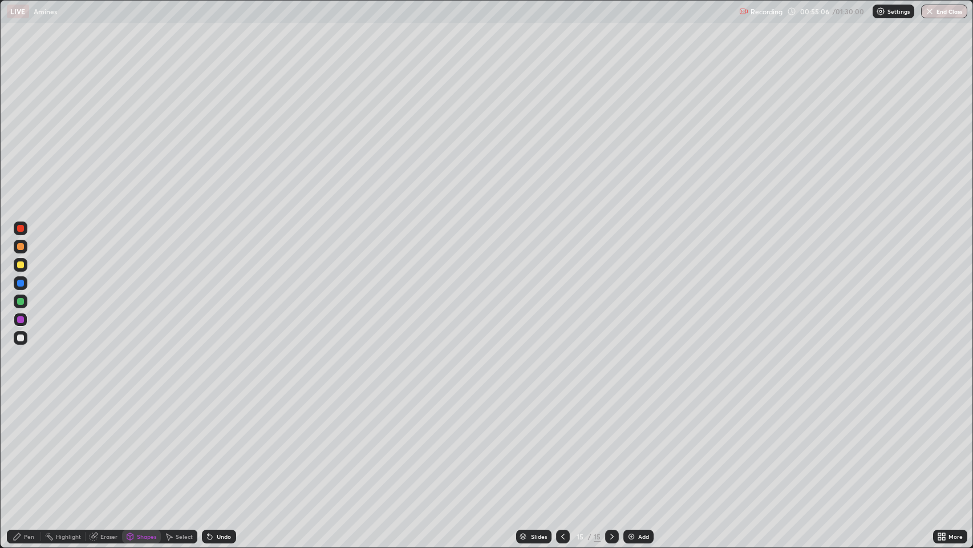
click at [17, 444] on icon at bounding box center [17, 536] width 7 height 7
click at [642, 444] on div "Add" at bounding box center [643, 536] width 11 height 6
click at [145, 444] on div "Shapes" at bounding box center [146, 536] width 19 height 6
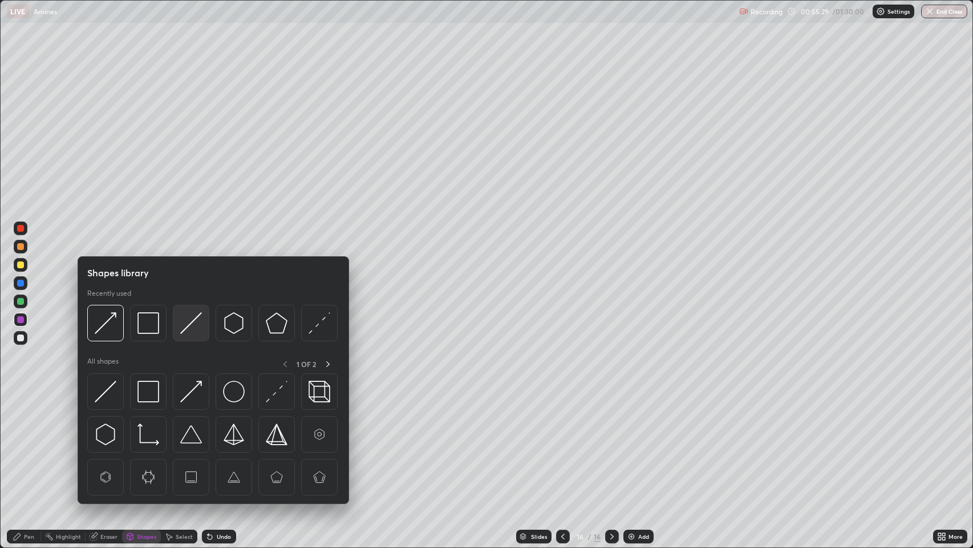
click at [193, 319] on img at bounding box center [191, 323] width 22 height 22
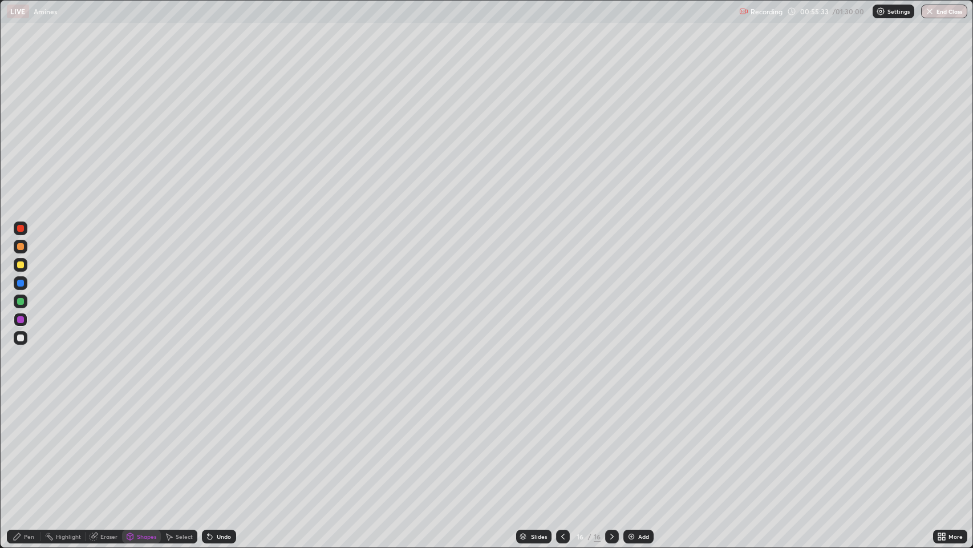
click at [22, 444] on div "Pen" at bounding box center [24, 536] width 34 height 14
click at [224, 444] on div "Undo" at bounding box center [224, 536] width 14 height 6
click at [217, 444] on div "Undo" at bounding box center [219, 536] width 34 height 14
click at [221, 444] on div "Undo" at bounding box center [224, 536] width 14 height 6
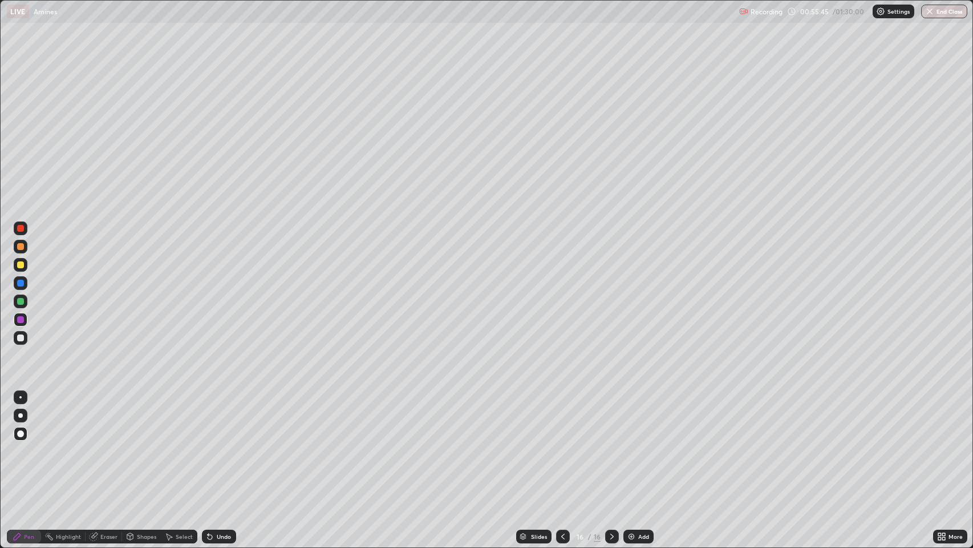
click at [221, 444] on div "Undo" at bounding box center [224, 536] width 14 height 6
click at [218, 444] on div "Undo" at bounding box center [224, 536] width 14 height 6
click at [217, 444] on div "Undo" at bounding box center [224, 536] width 14 height 6
click at [134, 444] on div "Shapes" at bounding box center [141, 536] width 39 height 14
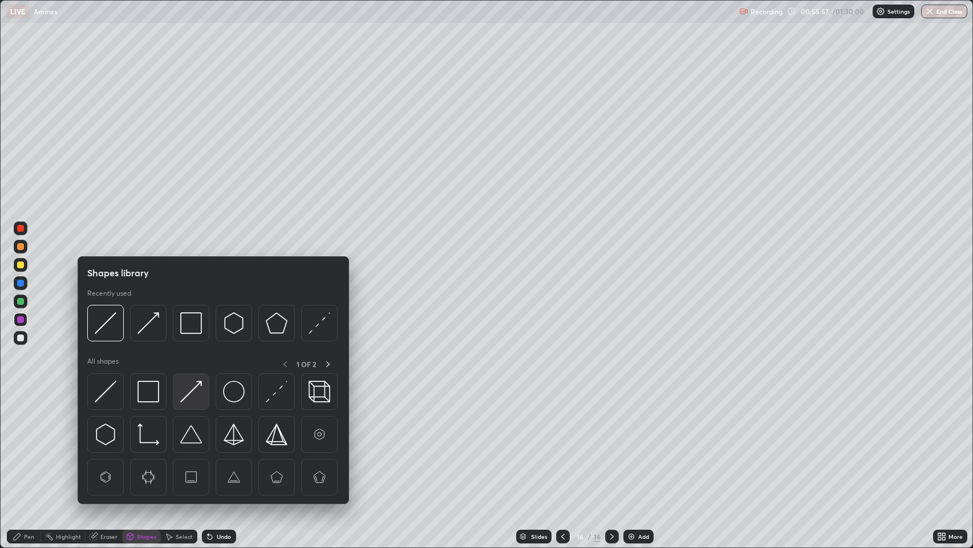
click at [200, 388] on img at bounding box center [191, 391] width 22 height 22
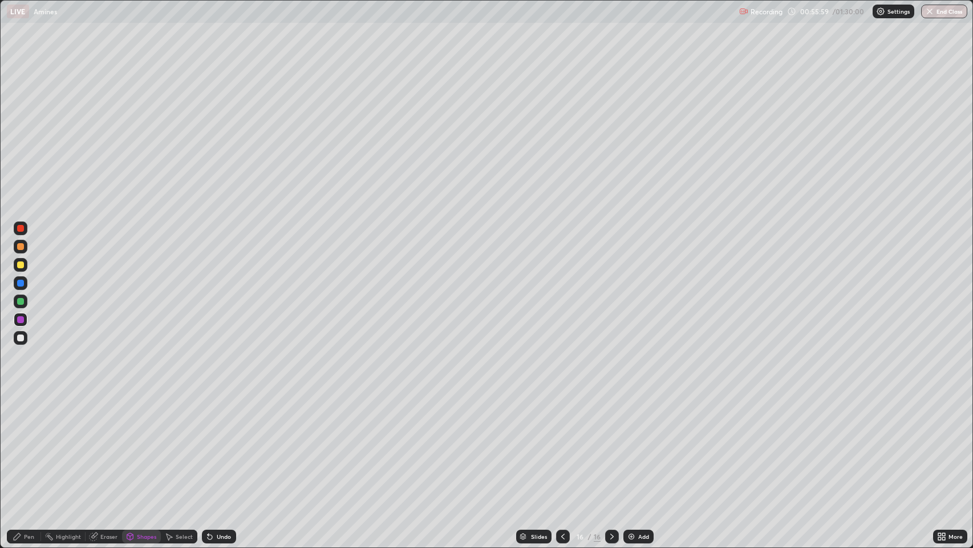
click at [26, 444] on div "Pen" at bounding box center [24, 536] width 34 height 14
click at [141, 444] on div "Shapes" at bounding box center [146, 536] width 19 height 6
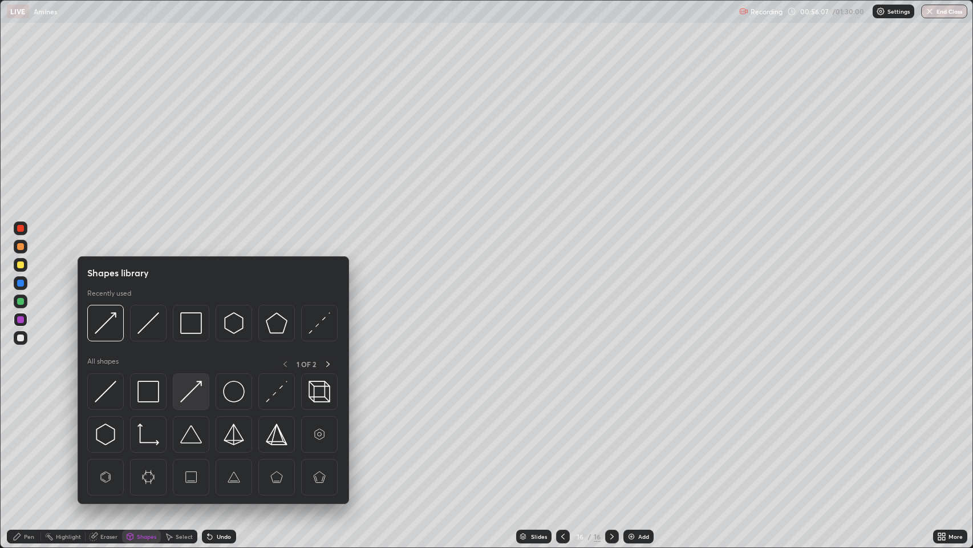
click at [193, 393] on img at bounding box center [191, 391] width 22 height 22
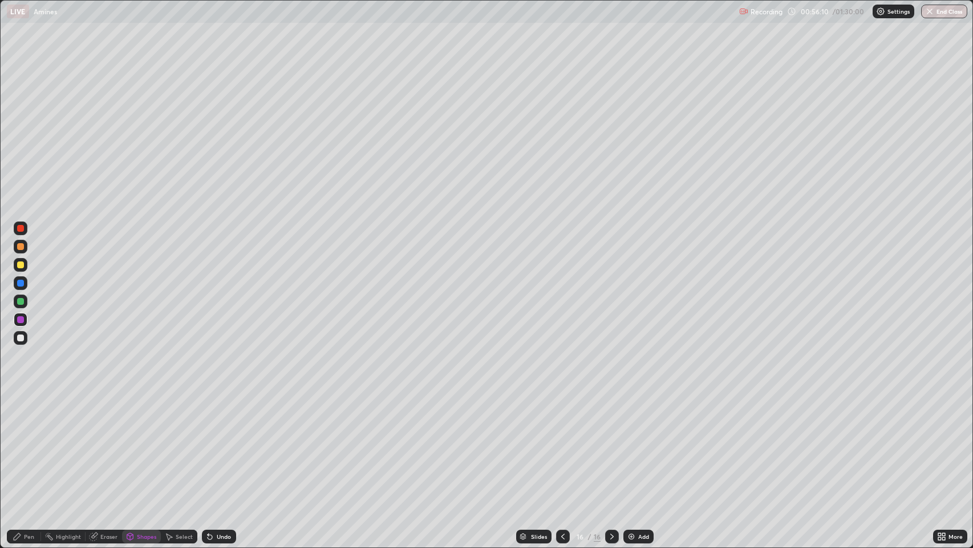
click at [26, 444] on div "Pen" at bounding box center [24, 536] width 34 height 14
click at [221, 444] on div "Undo" at bounding box center [224, 536] width 14 height 6
click at [561, 444] on div at bounding box center [563, 536] width 14 height 14
click at [561, 444] on icon at bounding box center [562, 536] width 9 height 9
click at [611, 444] on icon at bounding box center [612, 536] width 9 height 9
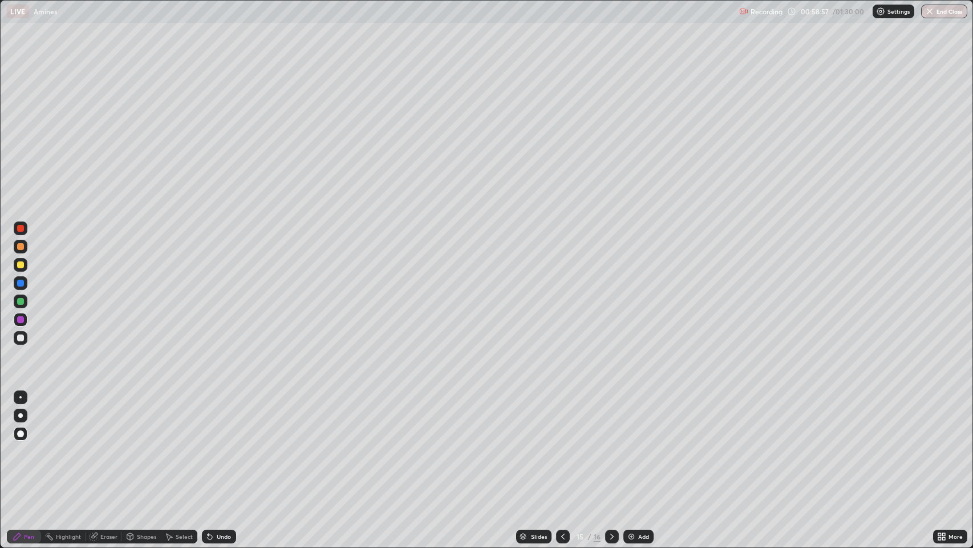
click at [611, 444] on icon at bounding box center [612, 536] width 9 height 9
click at [637, 444] on div "Add" at bounding box center [639, 536] width 30 height 14
click at [222, 444] on div "Undo" at bounding box center [224, 536] width 14 height 6
click at [224, 444] on div "Undo" at bounding box center [224, 536] width 14 height 6
click at [956, 11] on button "End Class" at bounding box center [944, 12] width 45 height 14
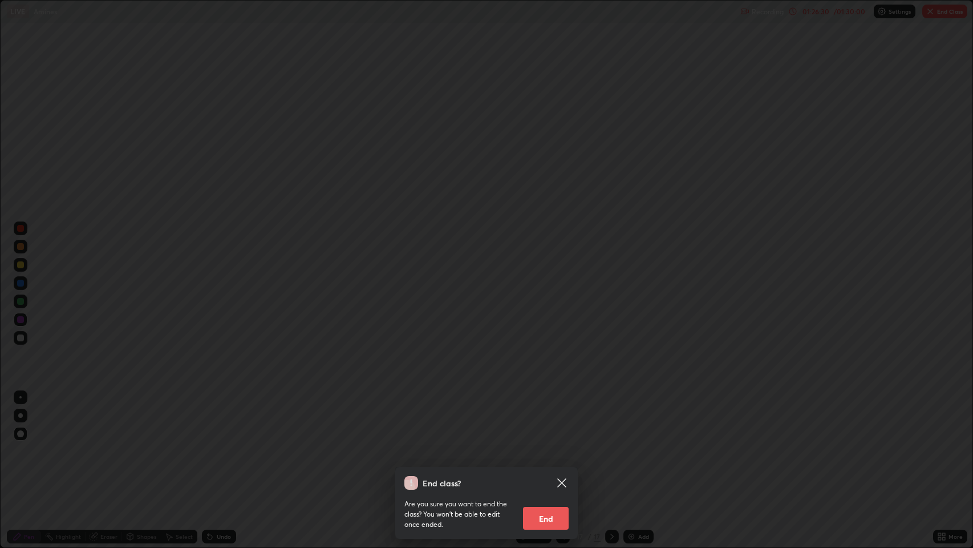
click at [548, 444] on button "End" at bounding box center [546, 518] width 46 height 23
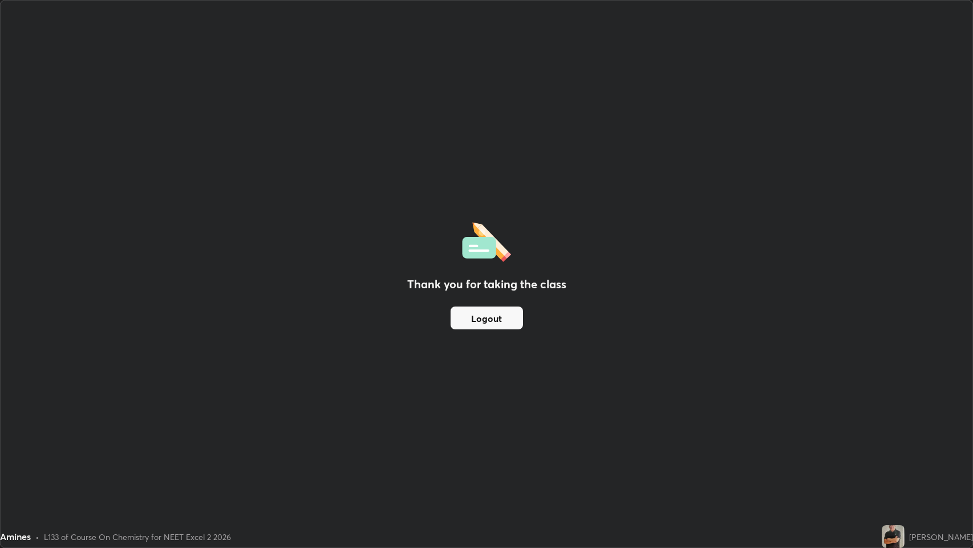
click at [509, 314] on button "Logout" at bounding box center [487, 317] width 72 height 23
